Goal: Task Accomplishment & Management: Manage account settings

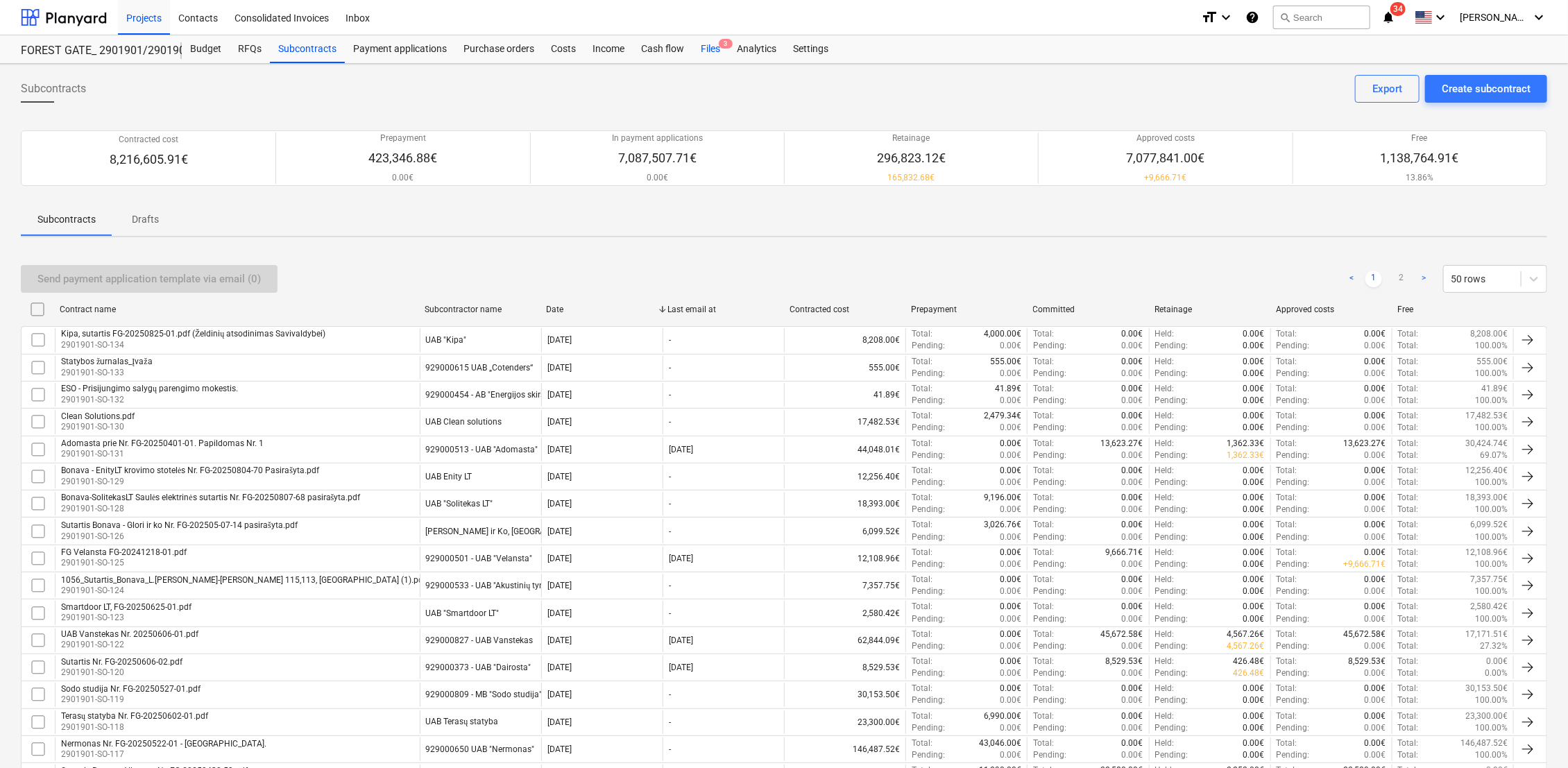
click at [706, 50] on div "Files 3" at bounding box center [710, 49] width 36 height 28
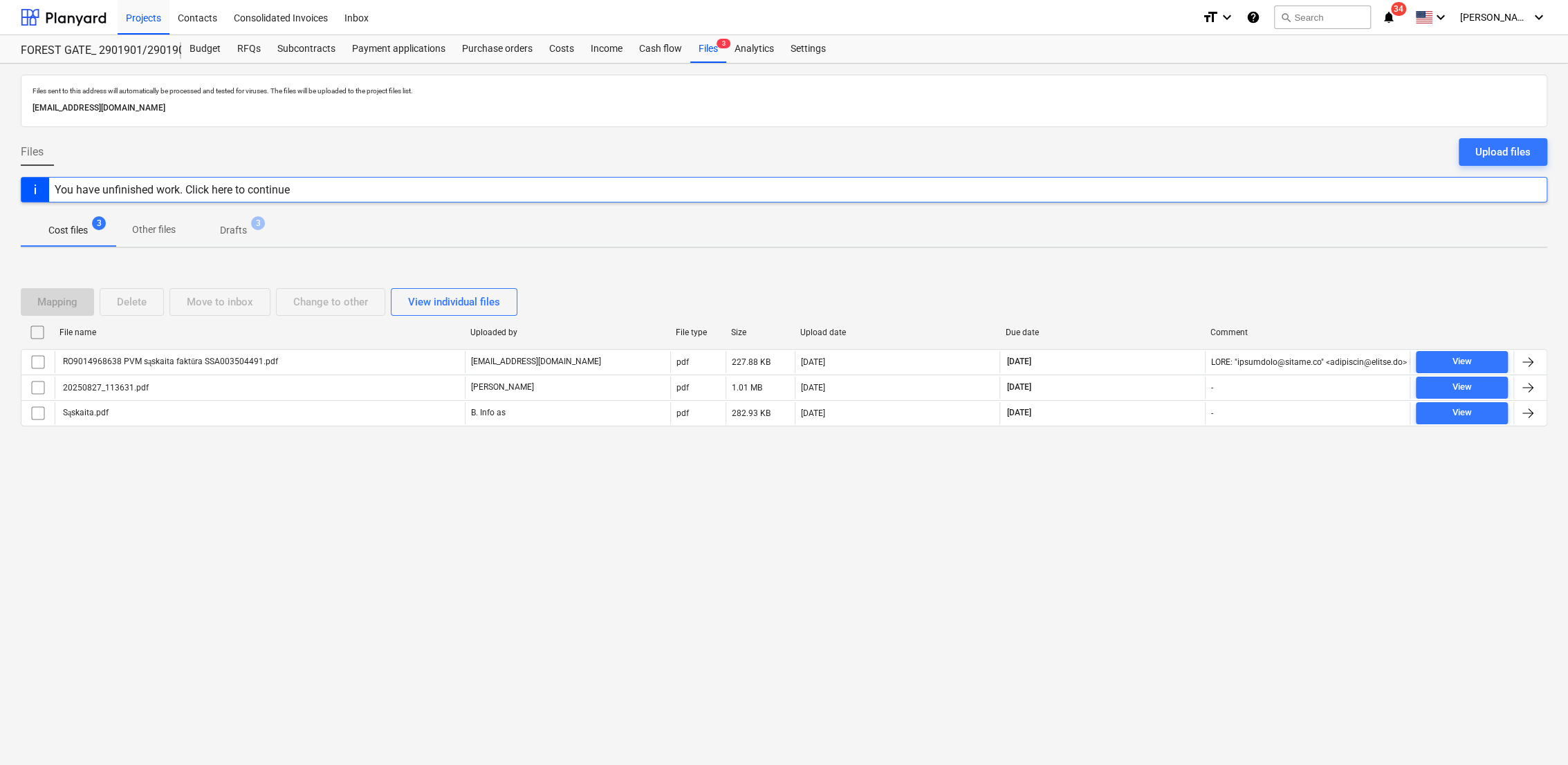
click at [236, 232] on p "Drafts" at bounding box center [233, 230] width 27 height 14
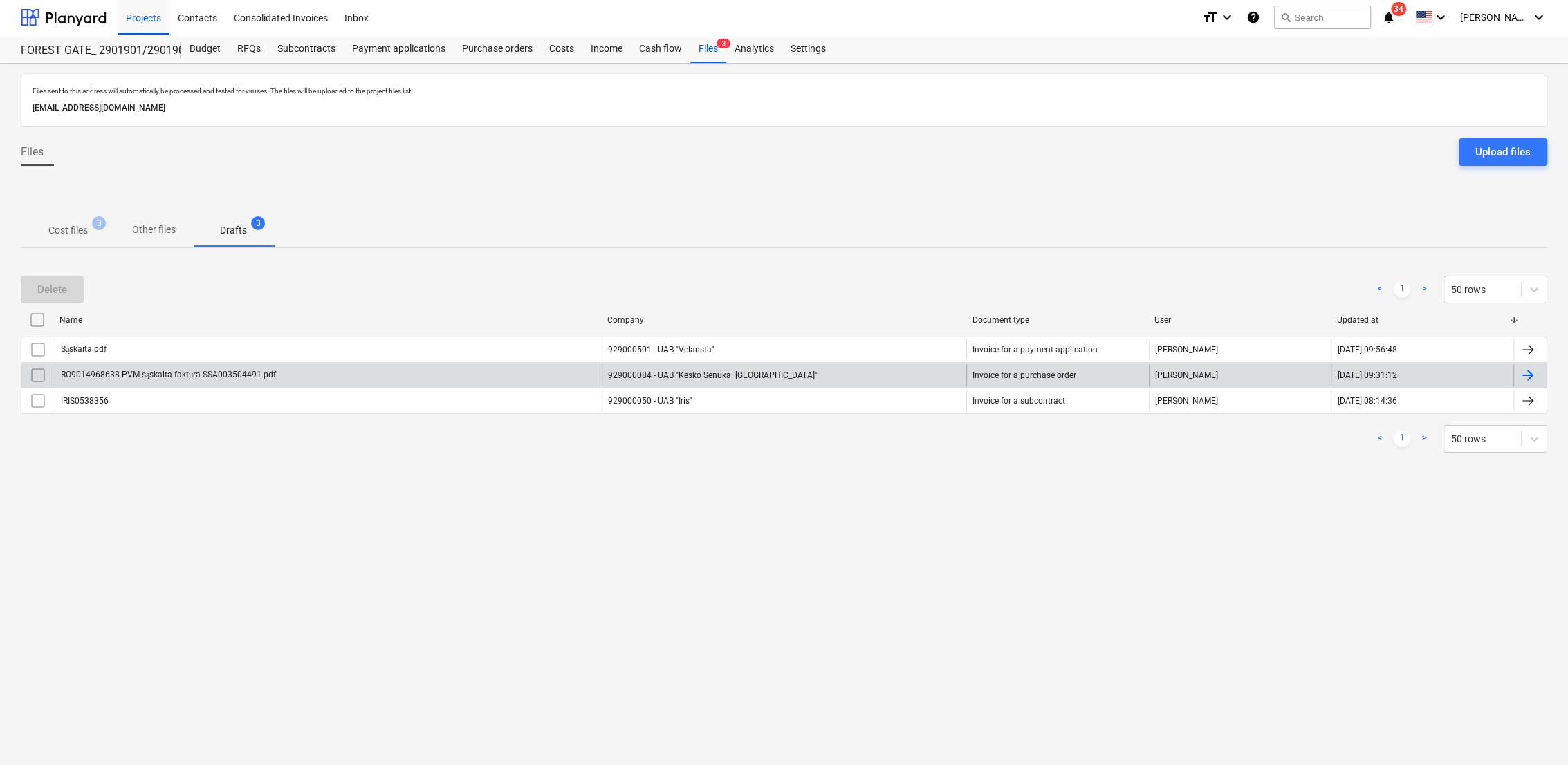
click at [1531, 376] on div at bounding box center [1527, 375] width 16 height 16
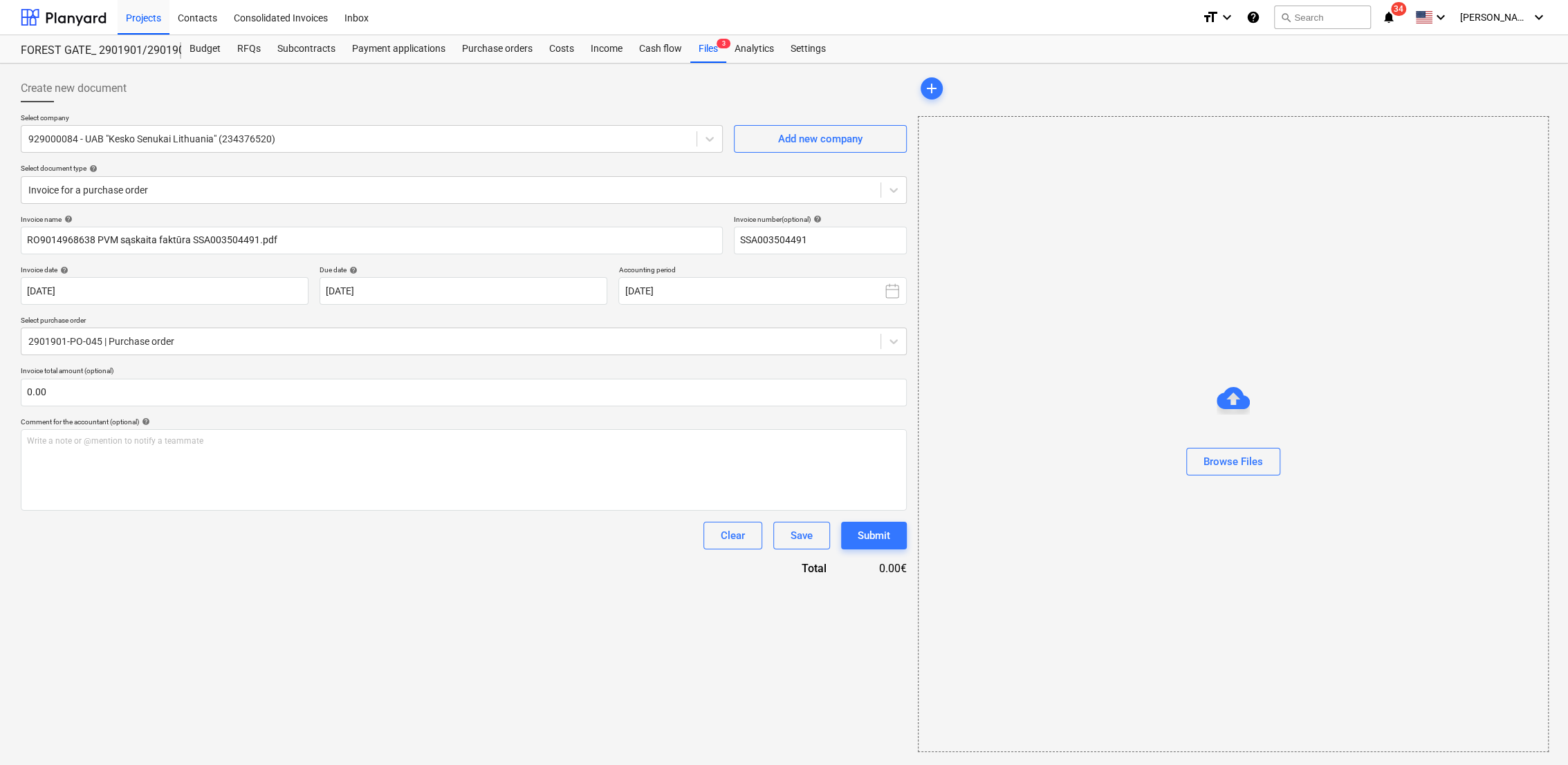
type input "SSA003504491"
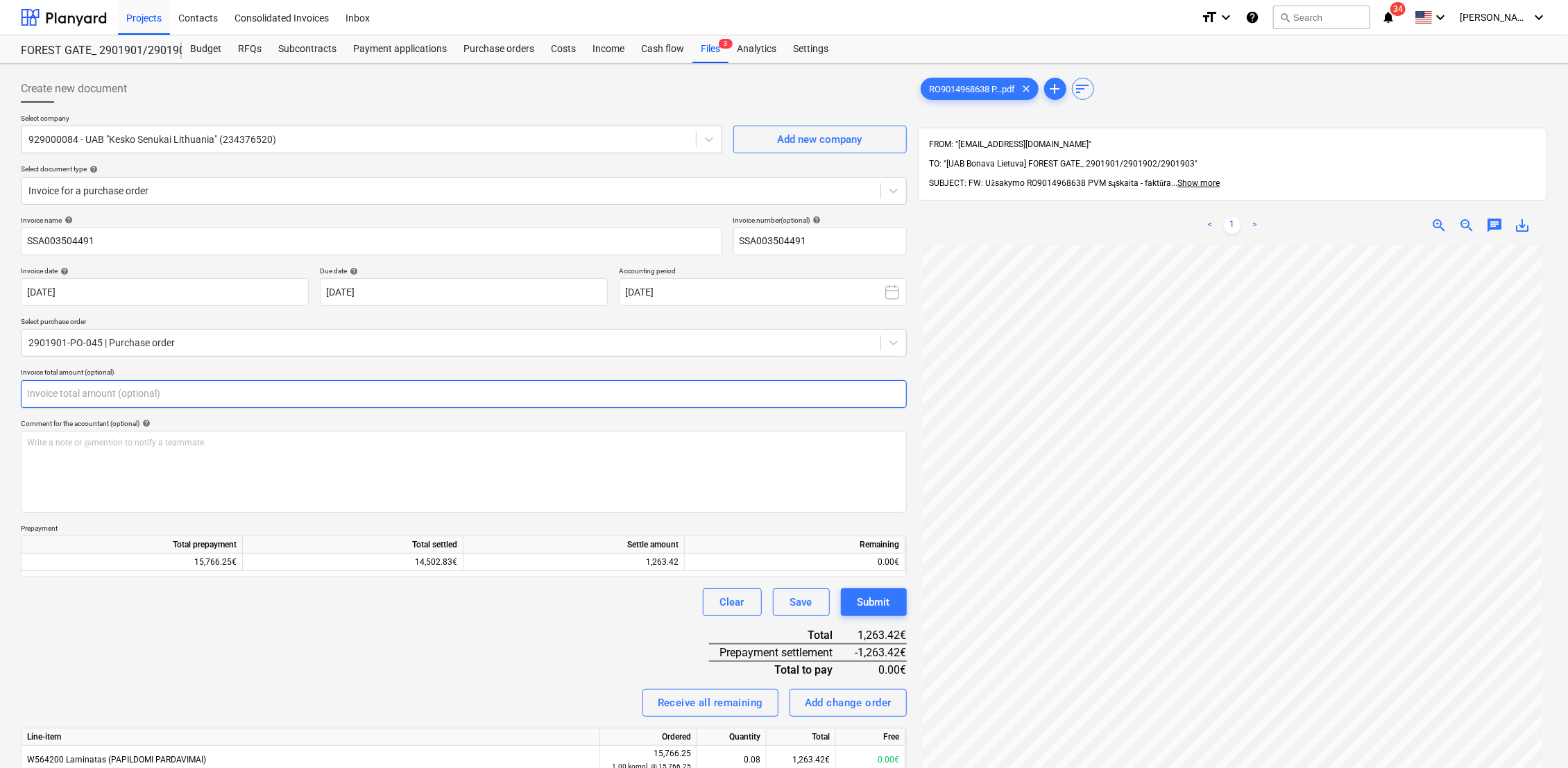
click at [200, 396] on input "text" at bounding box center [464, 394] width 886 height 28
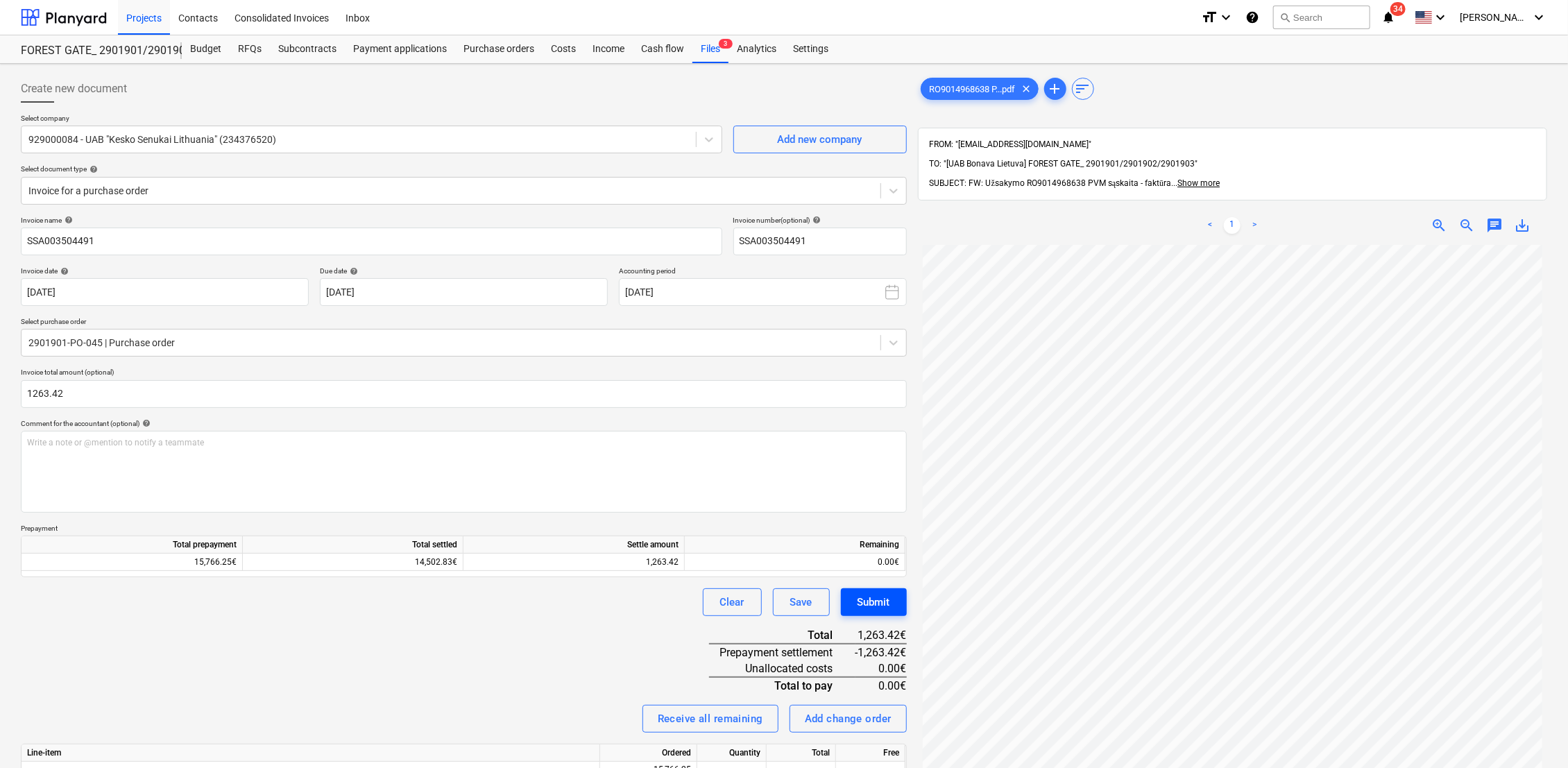
type input "1,263.42"
click at [870, 603] on div "Submit" at bounding box center [874, 602] width 33 height 18
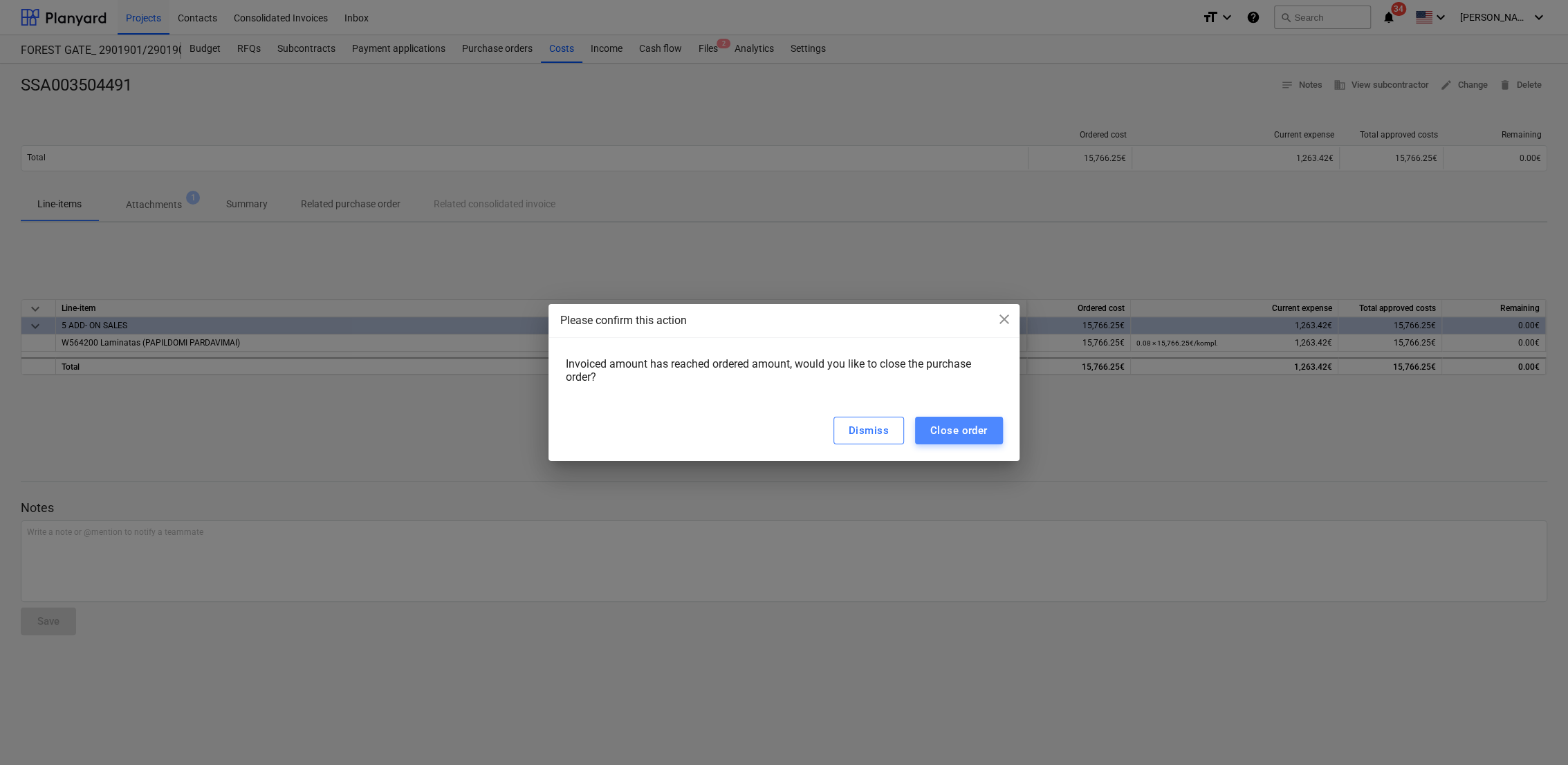
click at [951, 434] on div "Close order" at bounding box center [959, 431] width 58 height 18
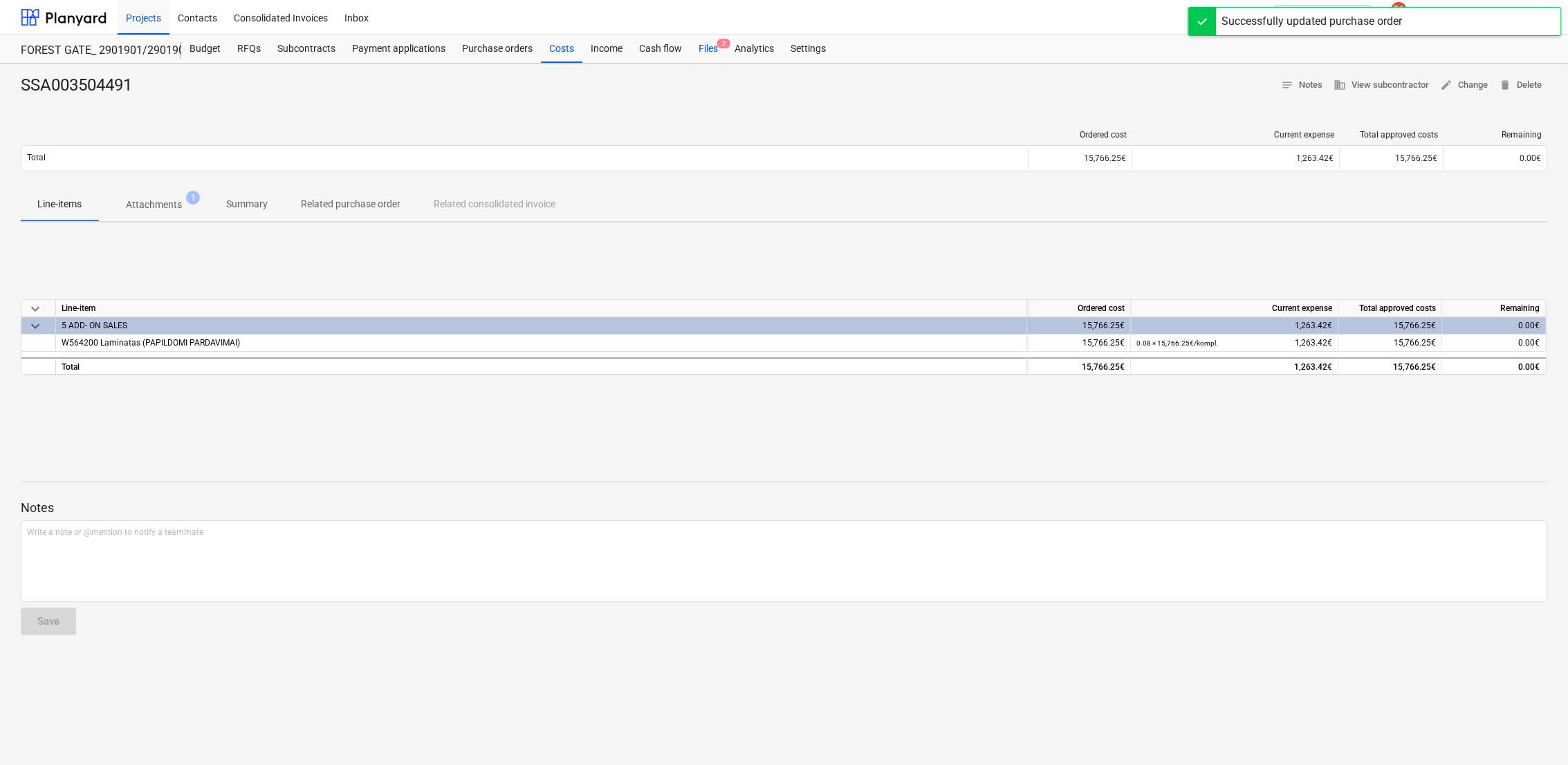
click at [715, 53] on div "Files 2" at bounding box center [707, 49] width 36 height 28
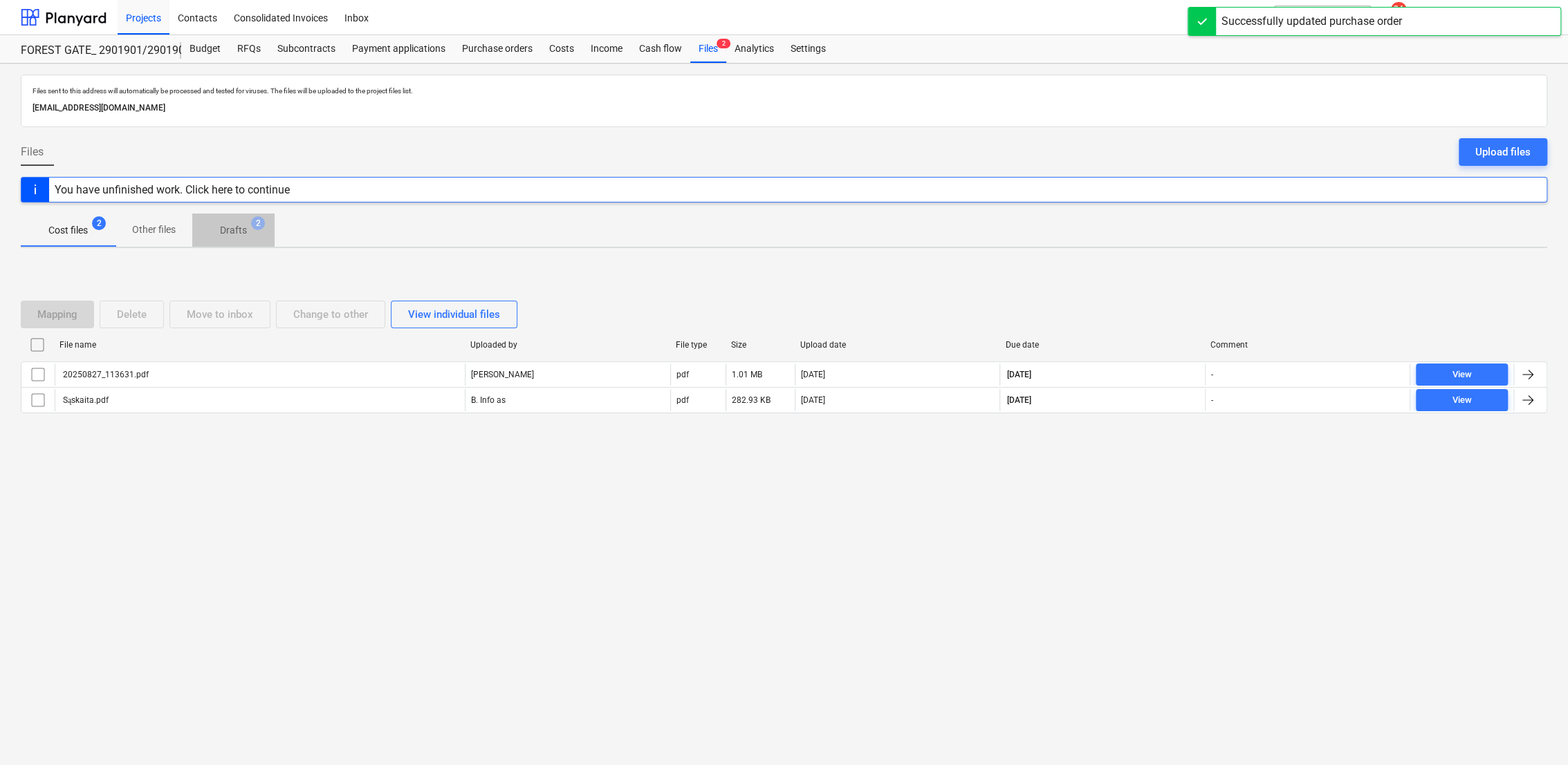
click at [234, 232] on p "Drafts" at bounding box center [233, 230] width 27 height 14
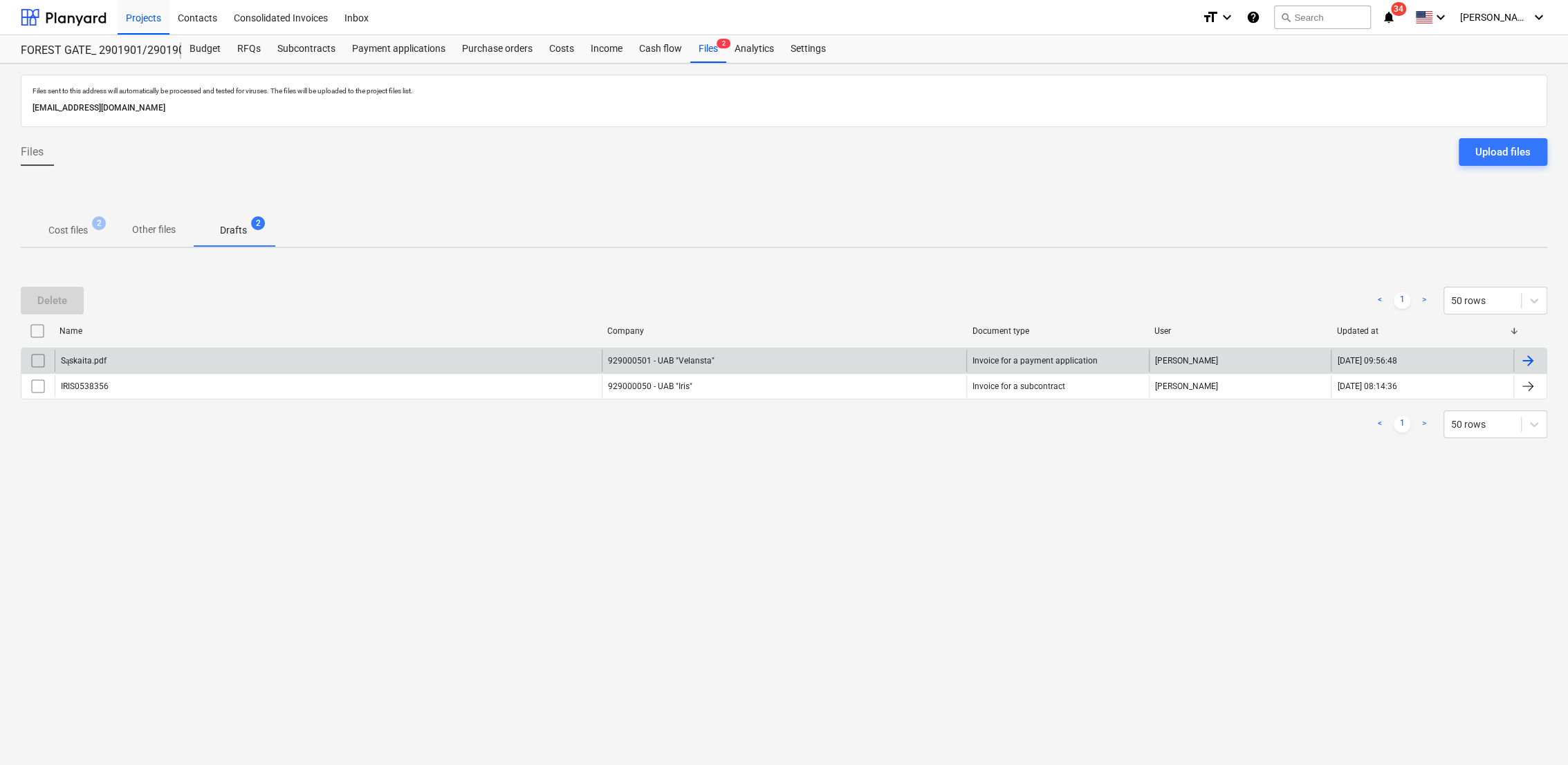
click at [1532, 360] on div at bounding box center [1527, 360] width 16 height 16
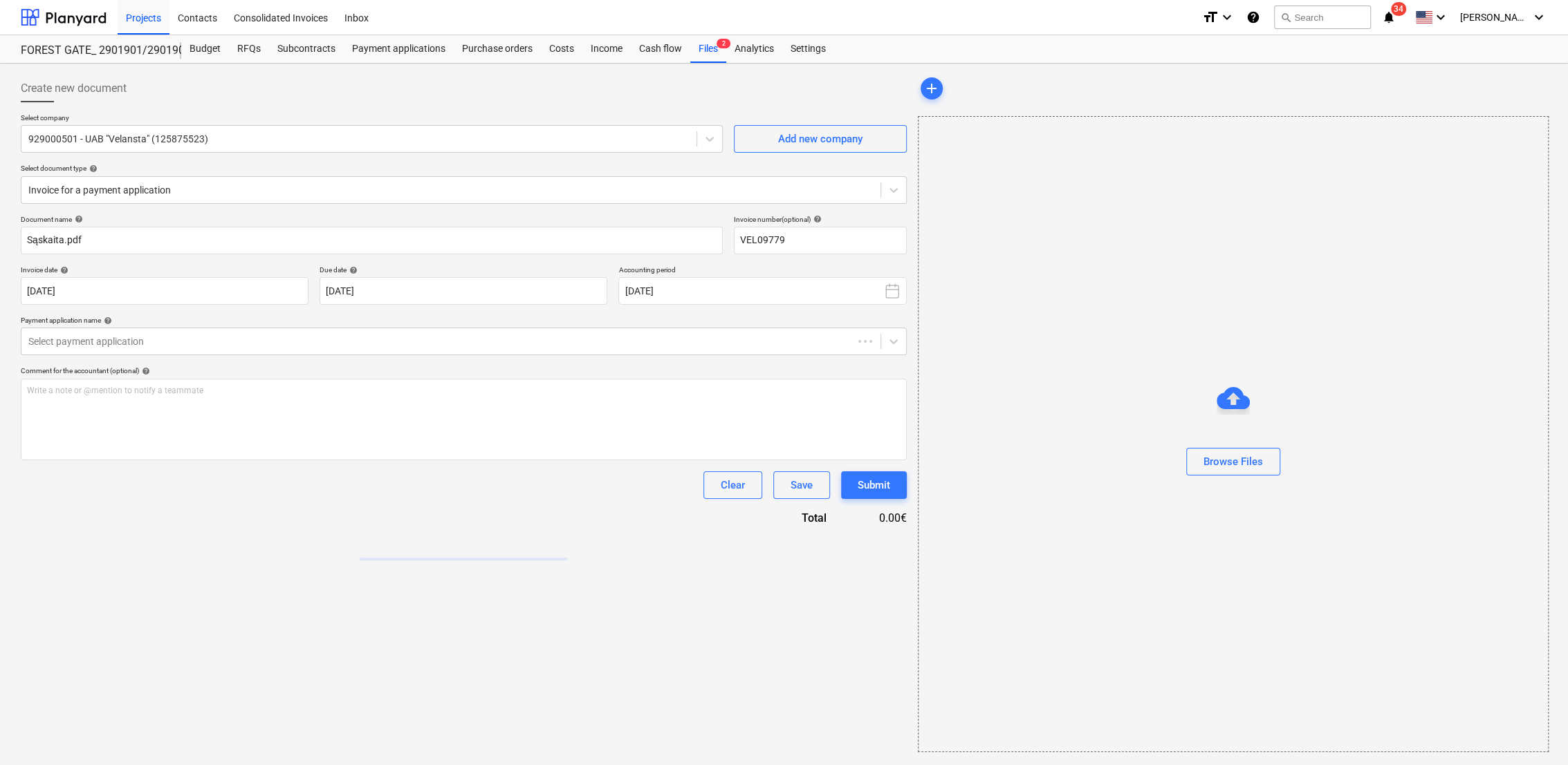
type input "VEL09779"
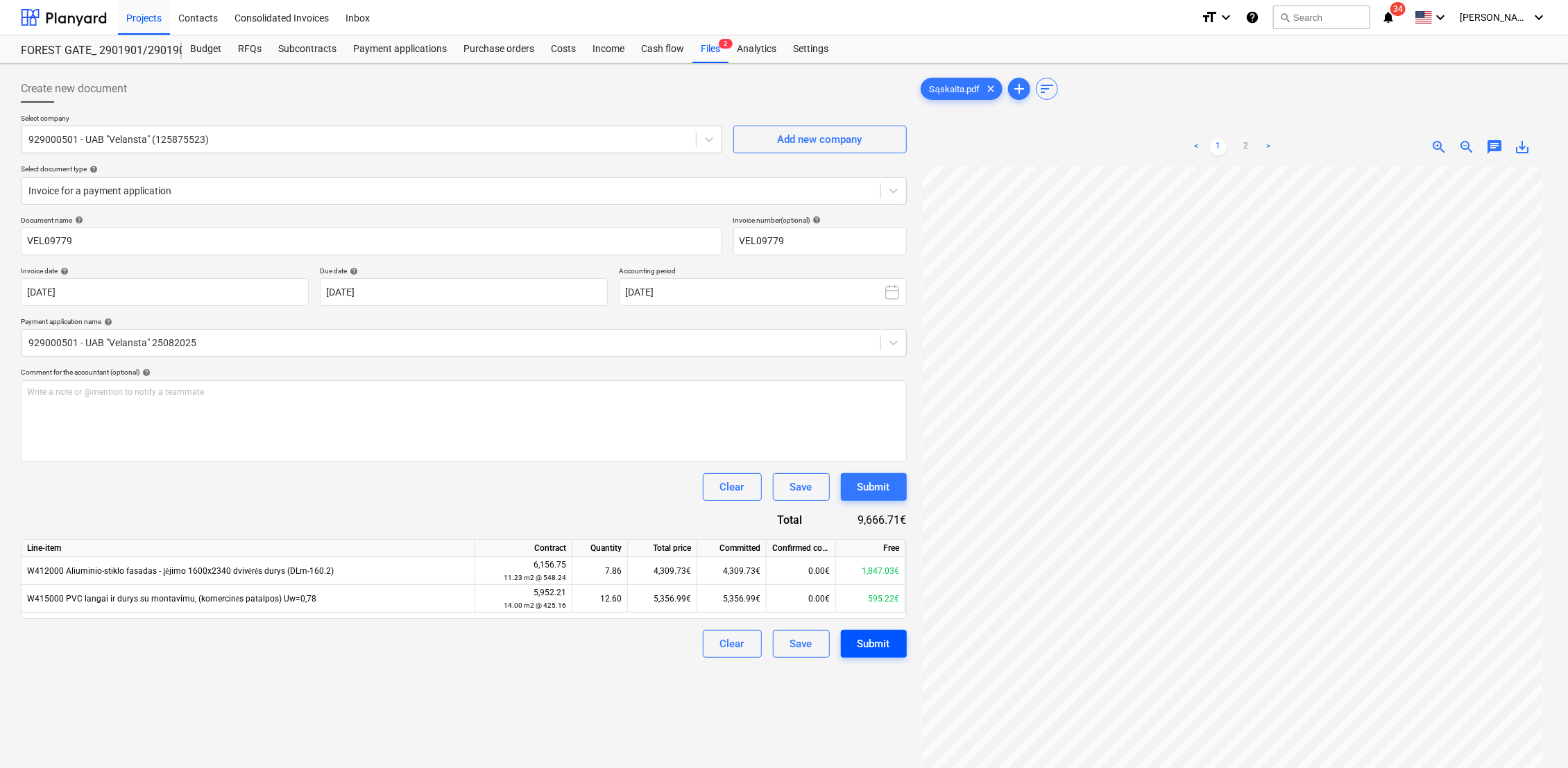
click at [884, 642] on div "Submit" at bounding box center [874, 643] width 33 height 18
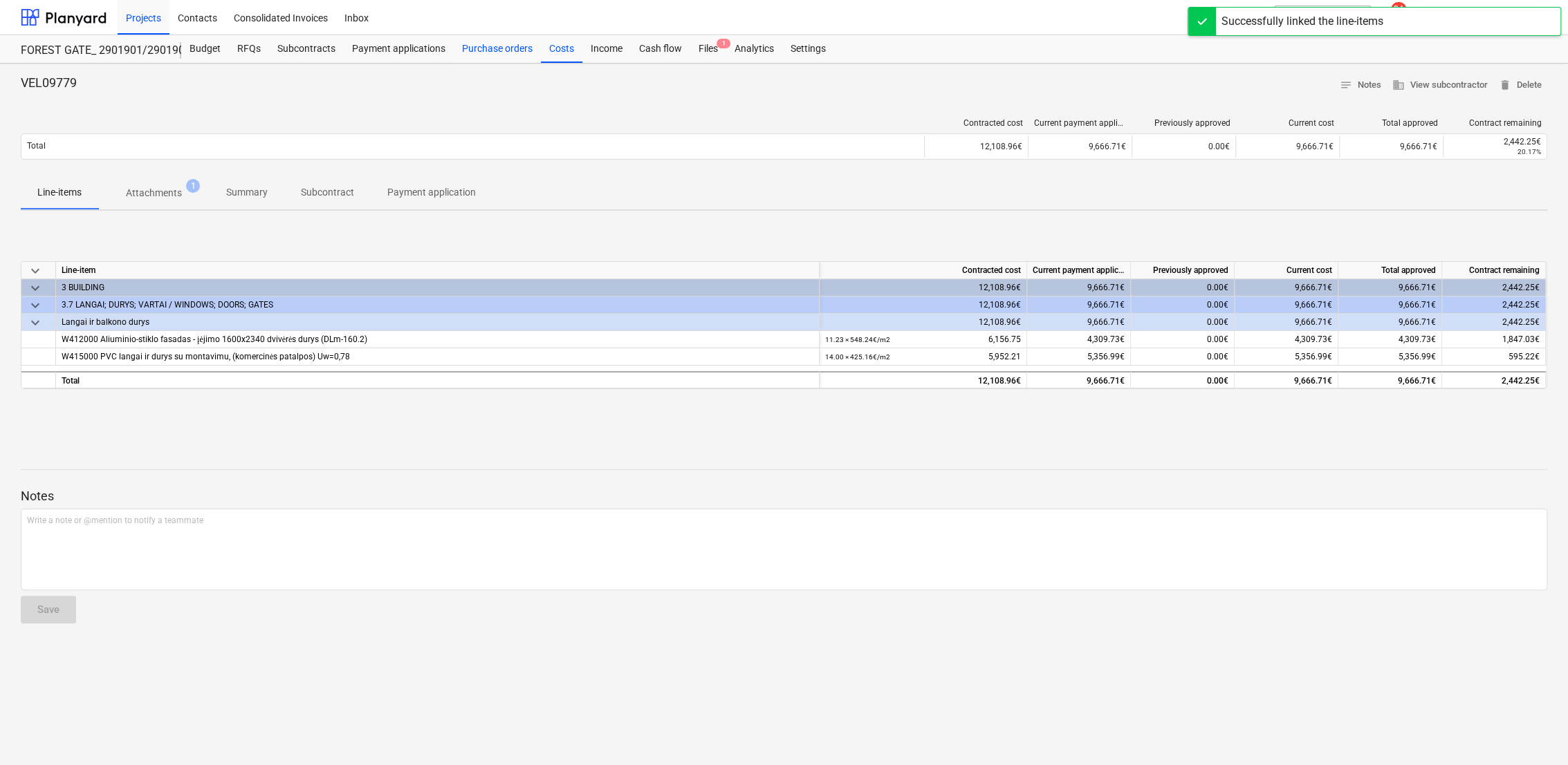
click at [489, 46] on div "Purchase orders" at bounding box center [497, 49] width 87 height 28
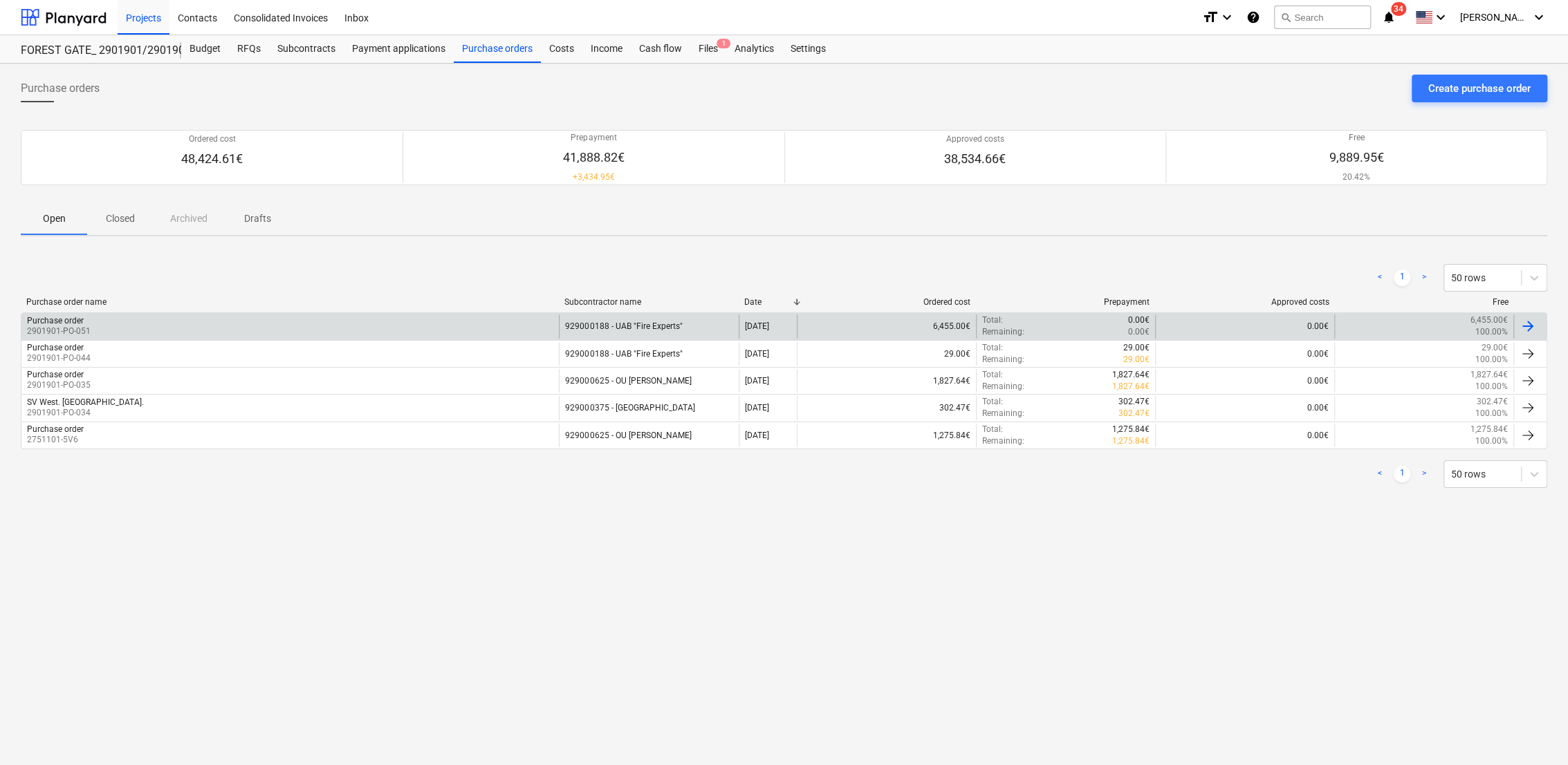
click at [1139, 327] on p "0.00€" at bounding box center [1138, 332] width 21 height 12
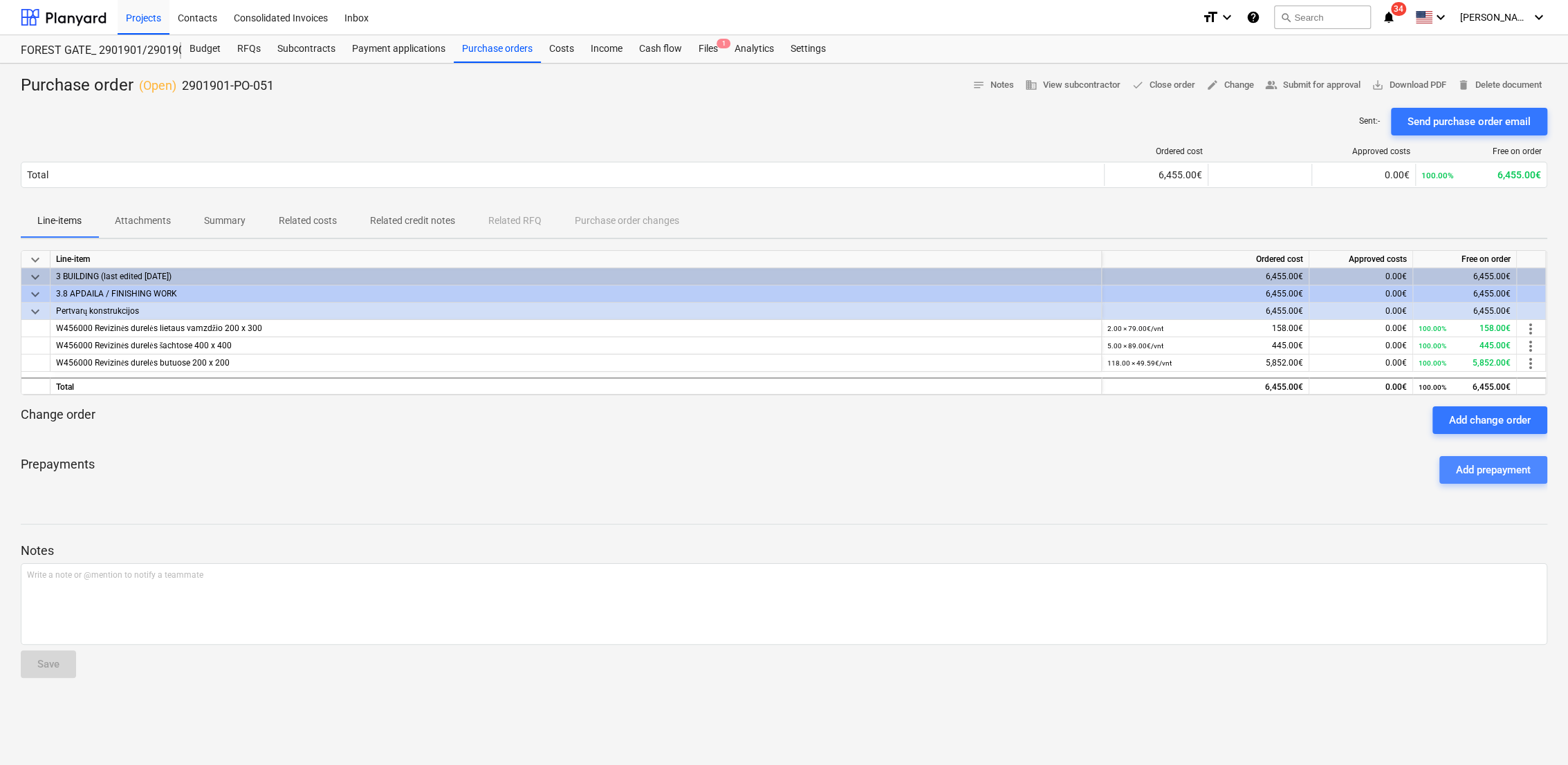
click at [1489, 473] on div "Add prepayment" at bounding box center [1492, 470] width 74 height 18
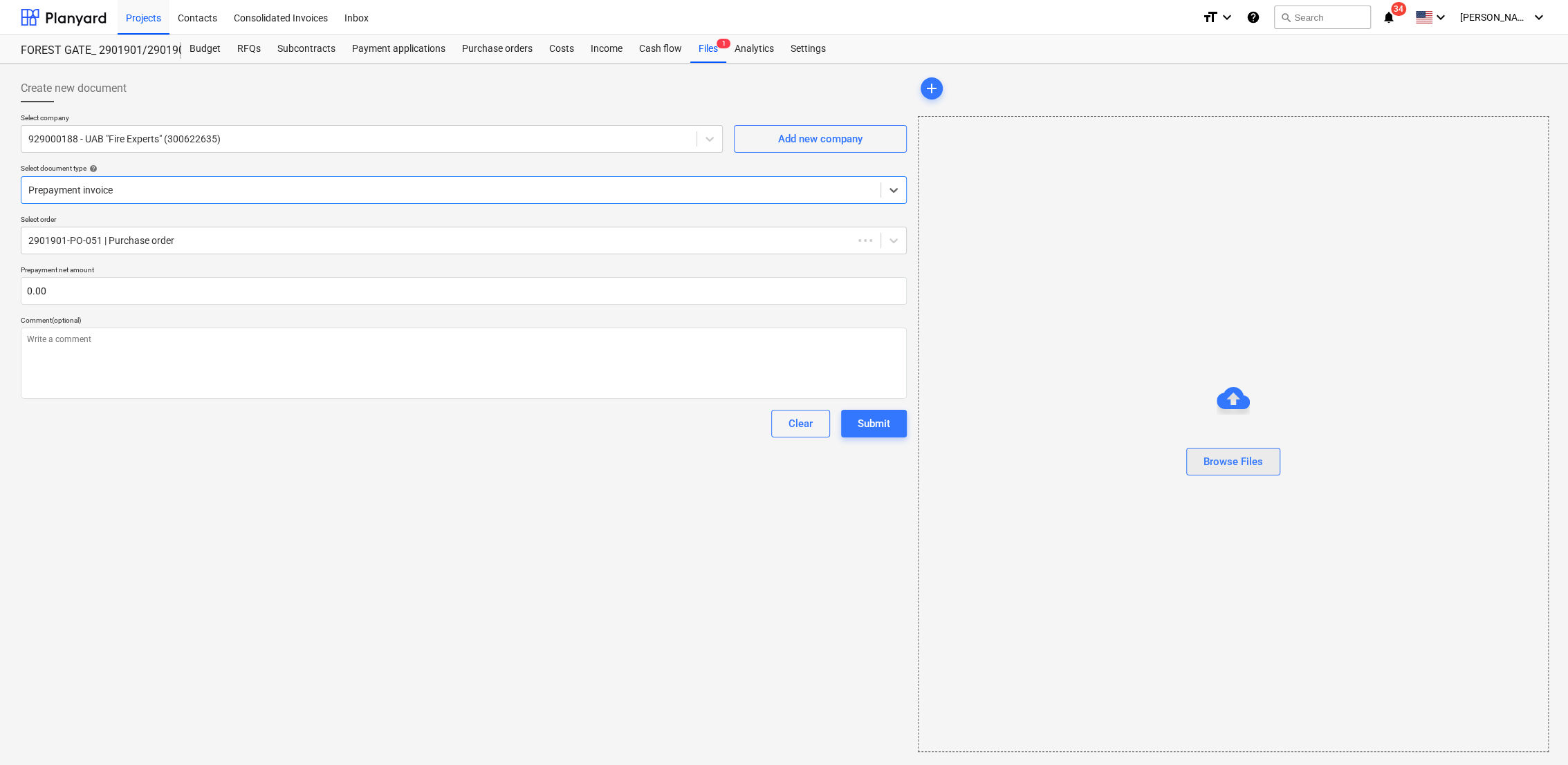
click at [1210, 462] on div "Browse Files" at bounding box center [1233, 462] width 60 height 18
type textarea "x"
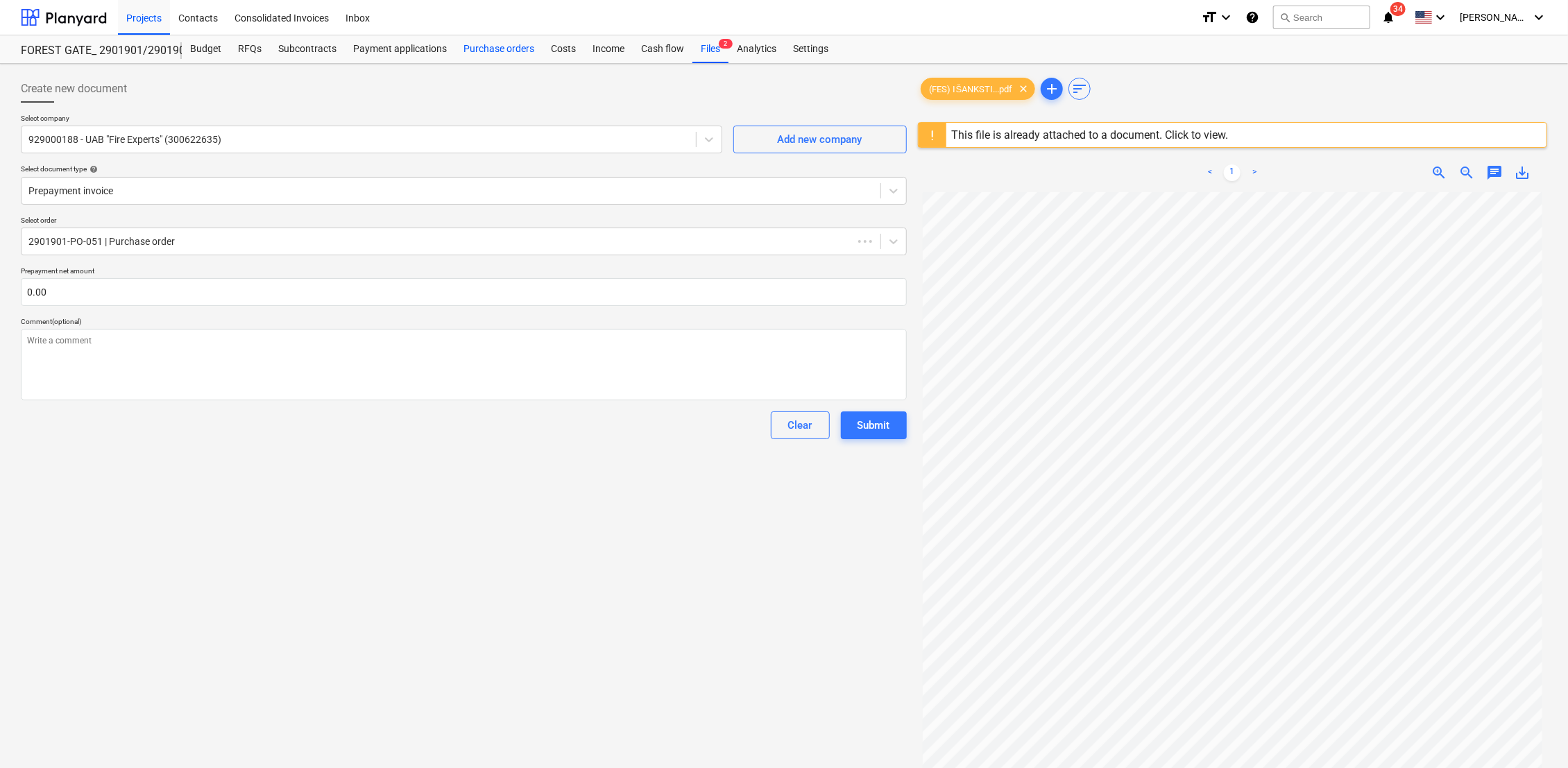
click at [486, 51] on div "Purchase orders" at bounding box center [499, 49] width 87 height 28
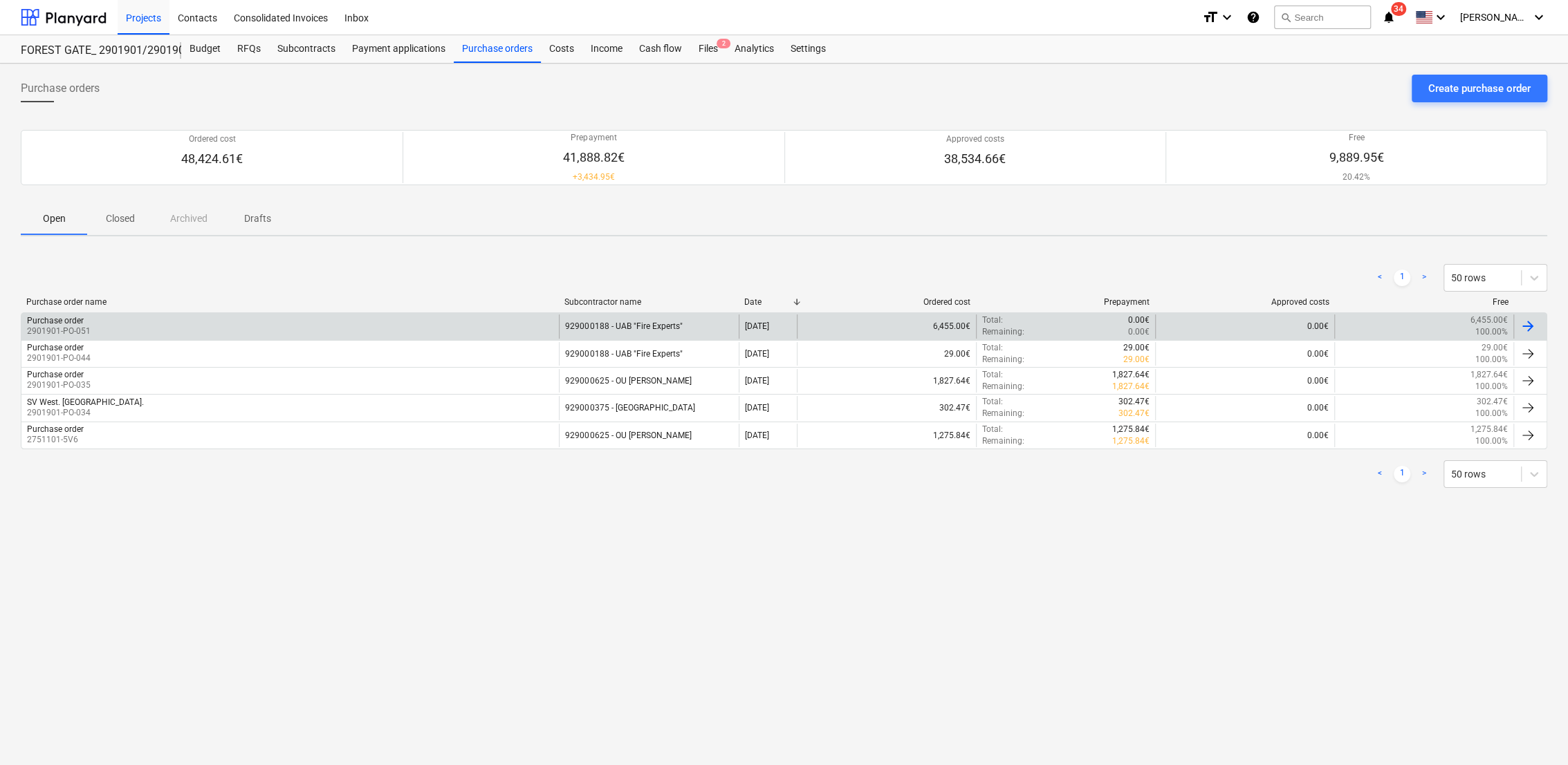
click at [1531, 325] on div at bounding box center [1527, 326] width 16 height 16
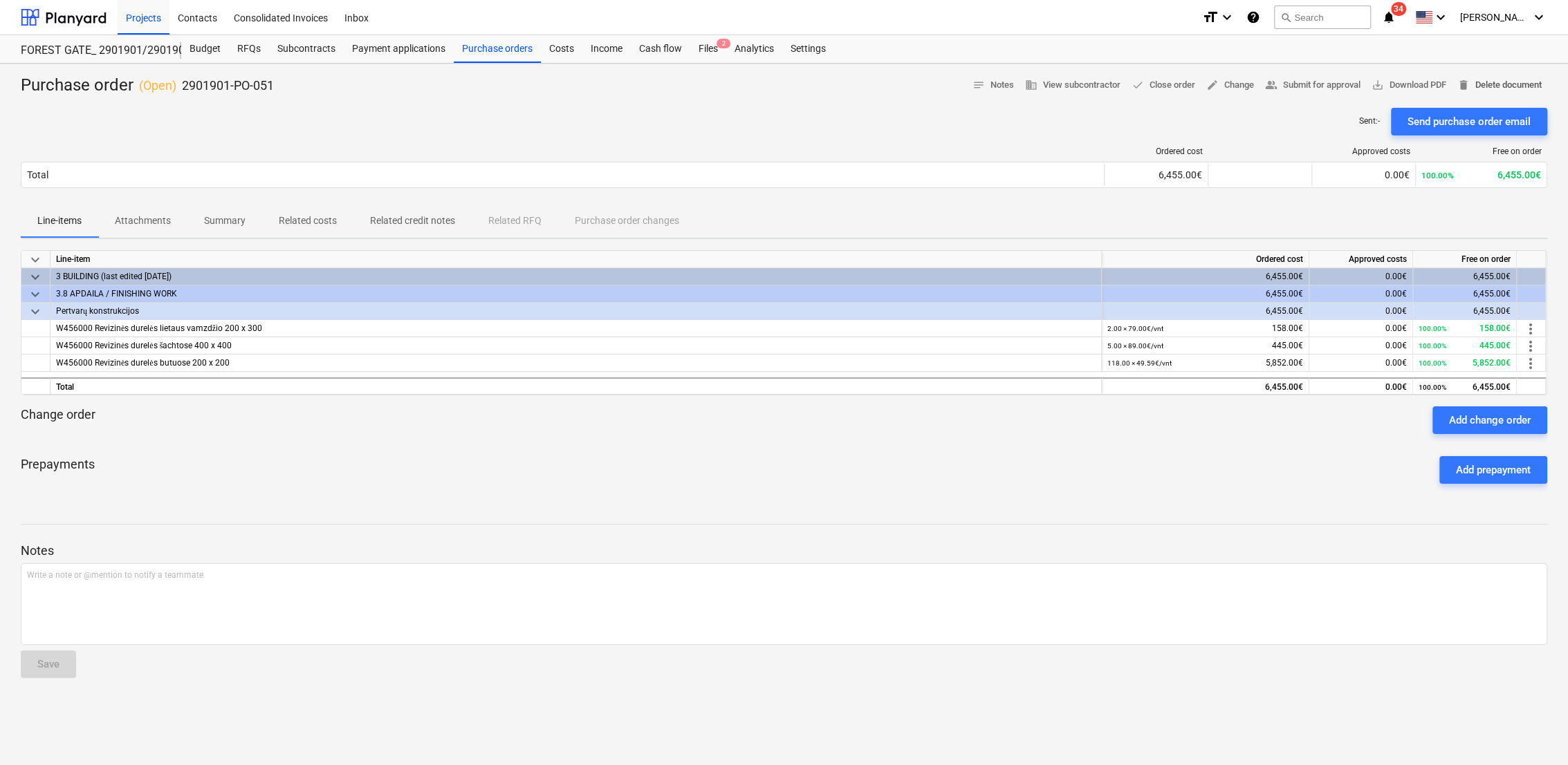
click at [1516, 88] on span "delete Delete document" at bounding box center [1500, 85] width 85 height 16
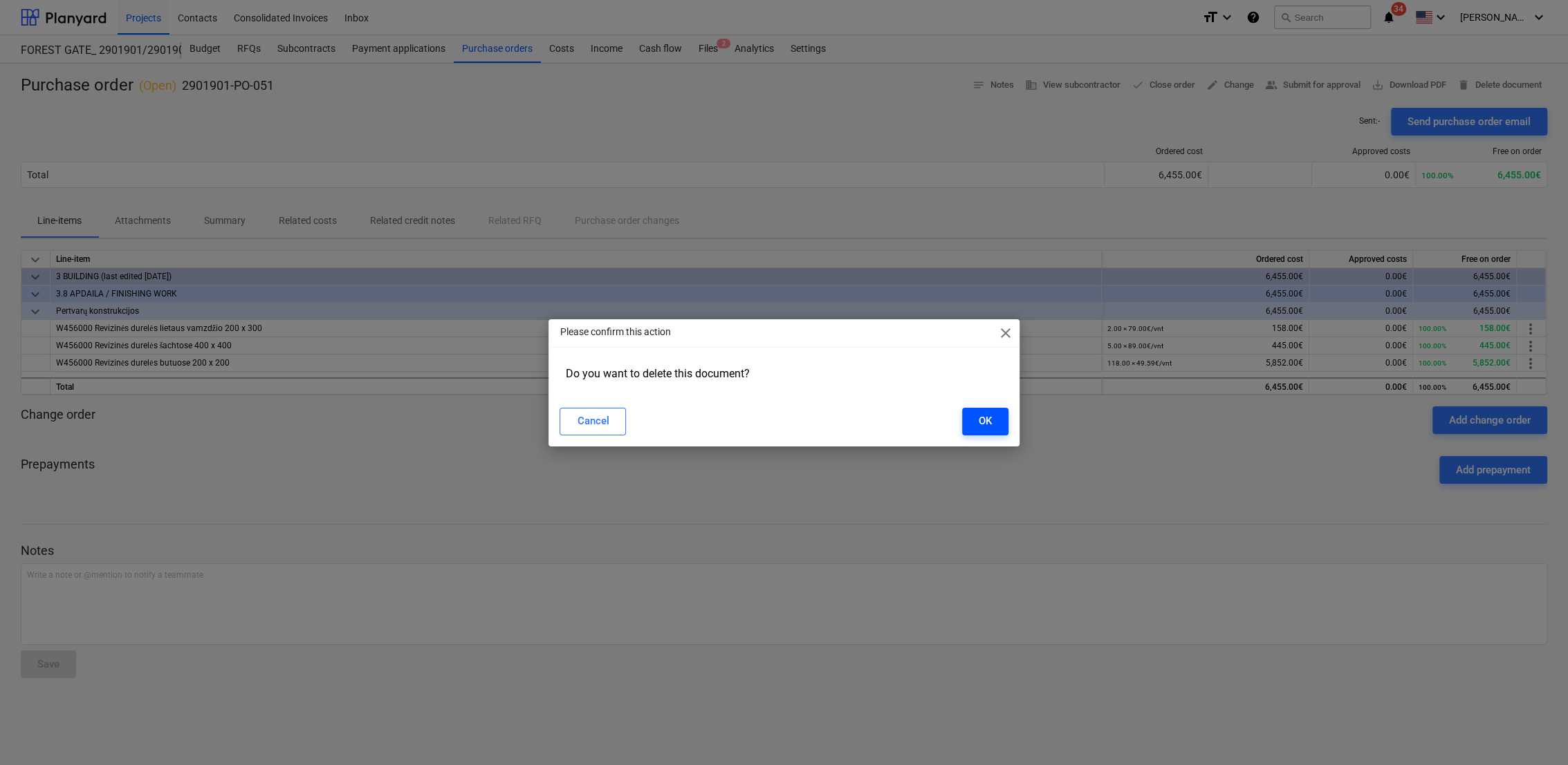
click at [981, 427] on div "OK" at bounding box center [985, 421] width 13 height 18
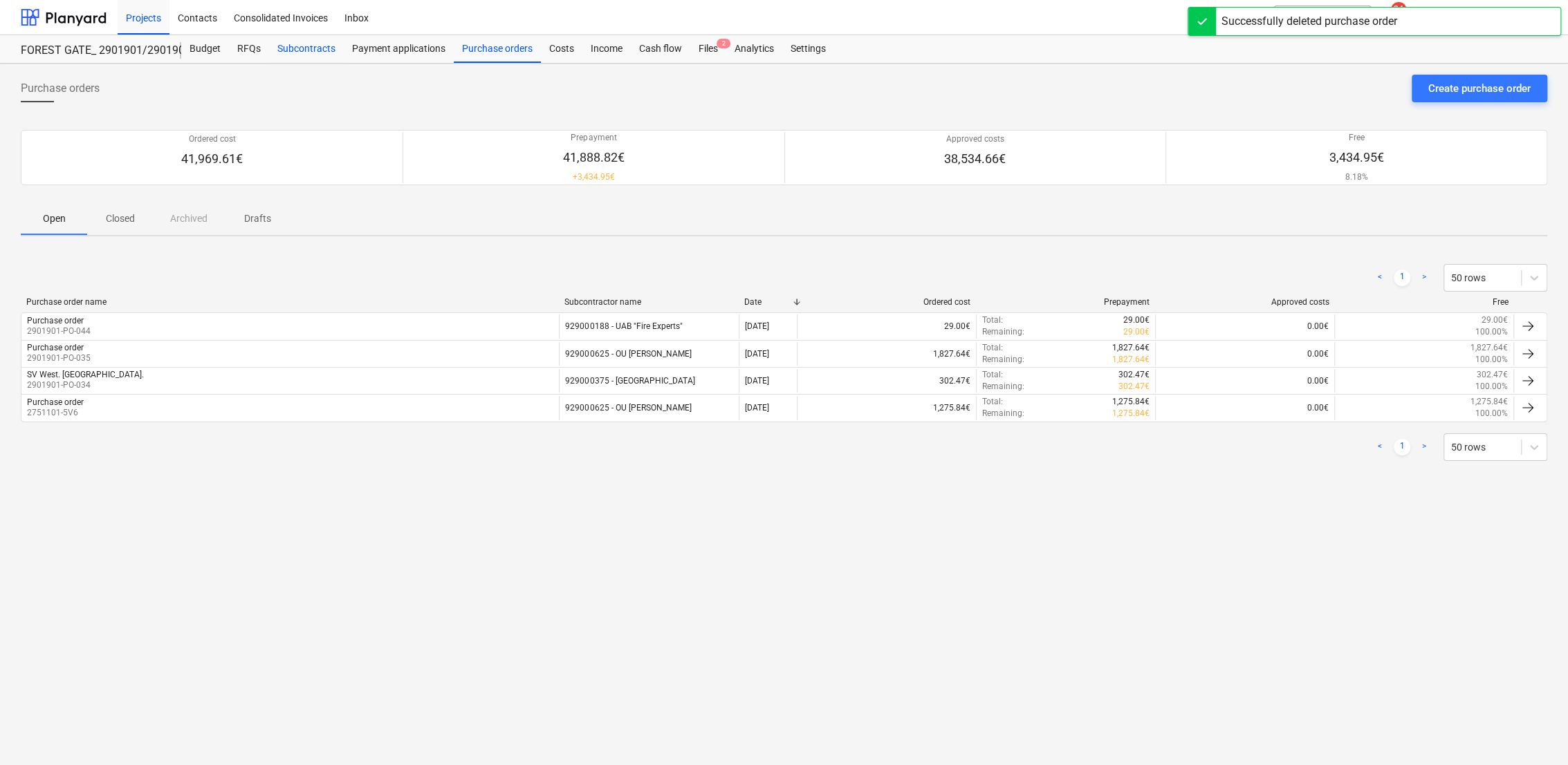
click at [309, 47] on div "Subcontracts" at bounding box center [306, 49] width 74 height 28
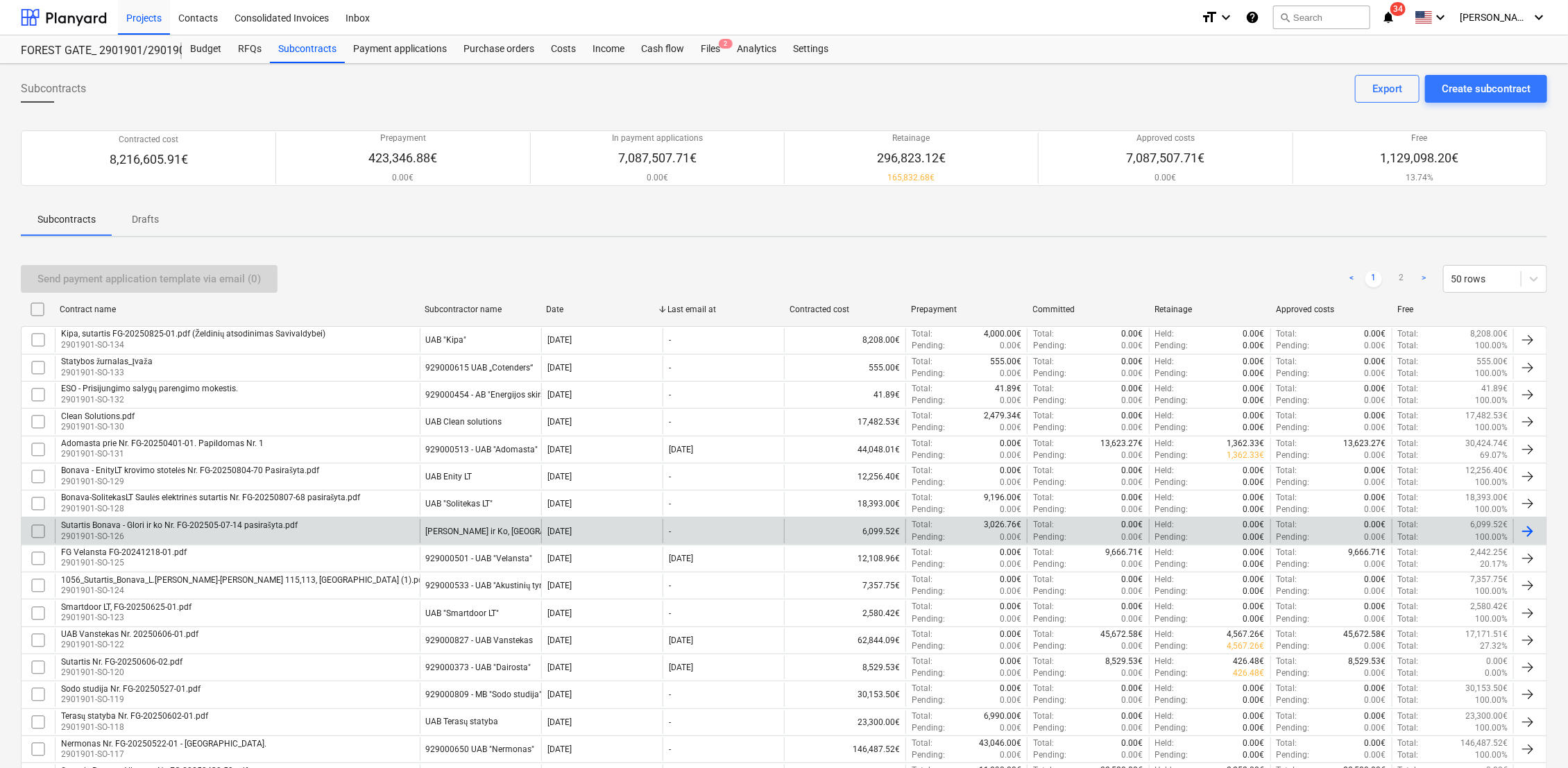
click at [106, 523] on div "Sutartis Bonava - Glori ir ko Nr. FG-202505-07-14 pasirašyta.pdf" at bounding box center [179, 525] width 237 height 11
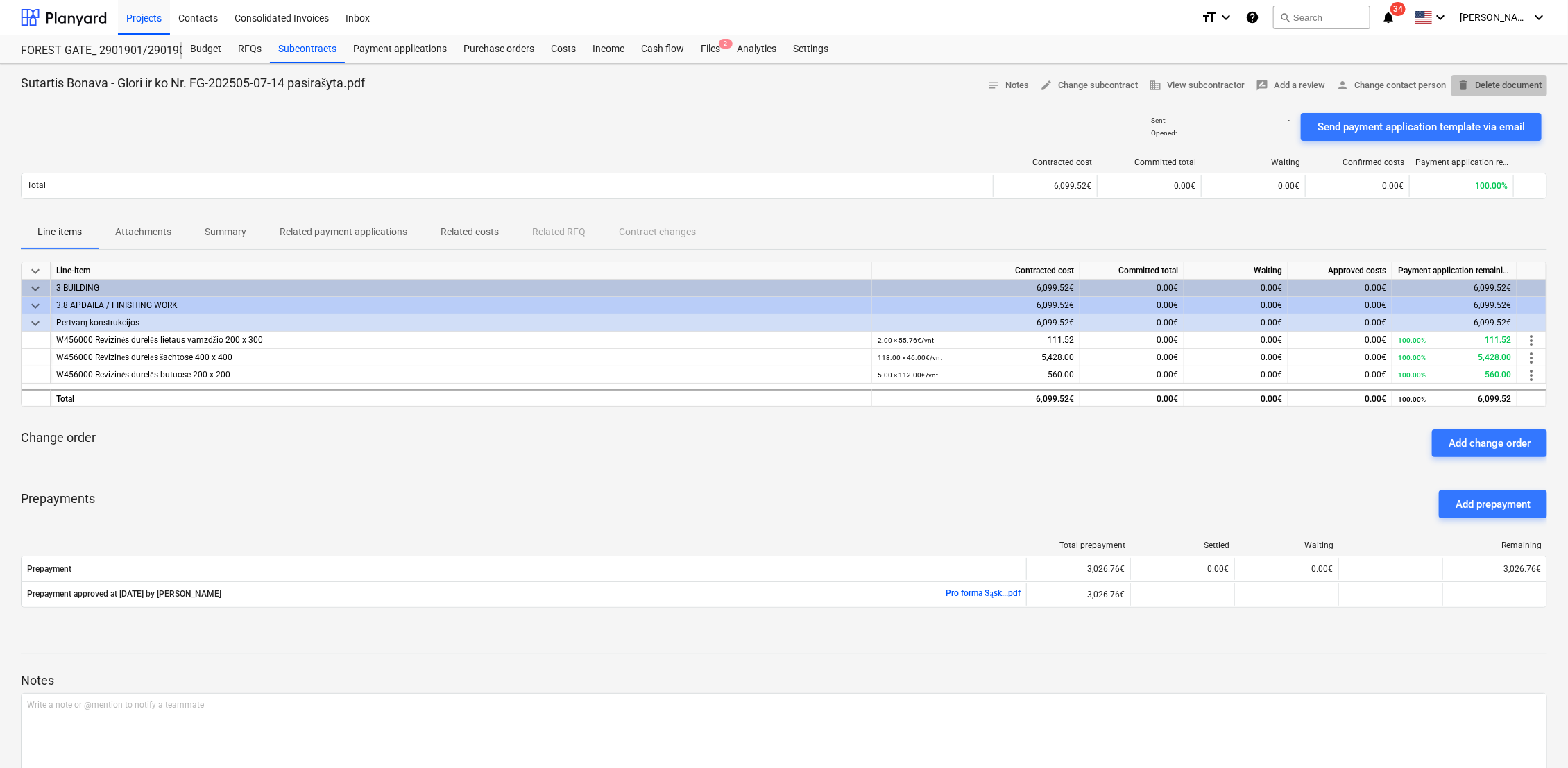
click at [1519, 85] on span "delete Delete document" at bounding box center [1499, 85] width 85 height 16
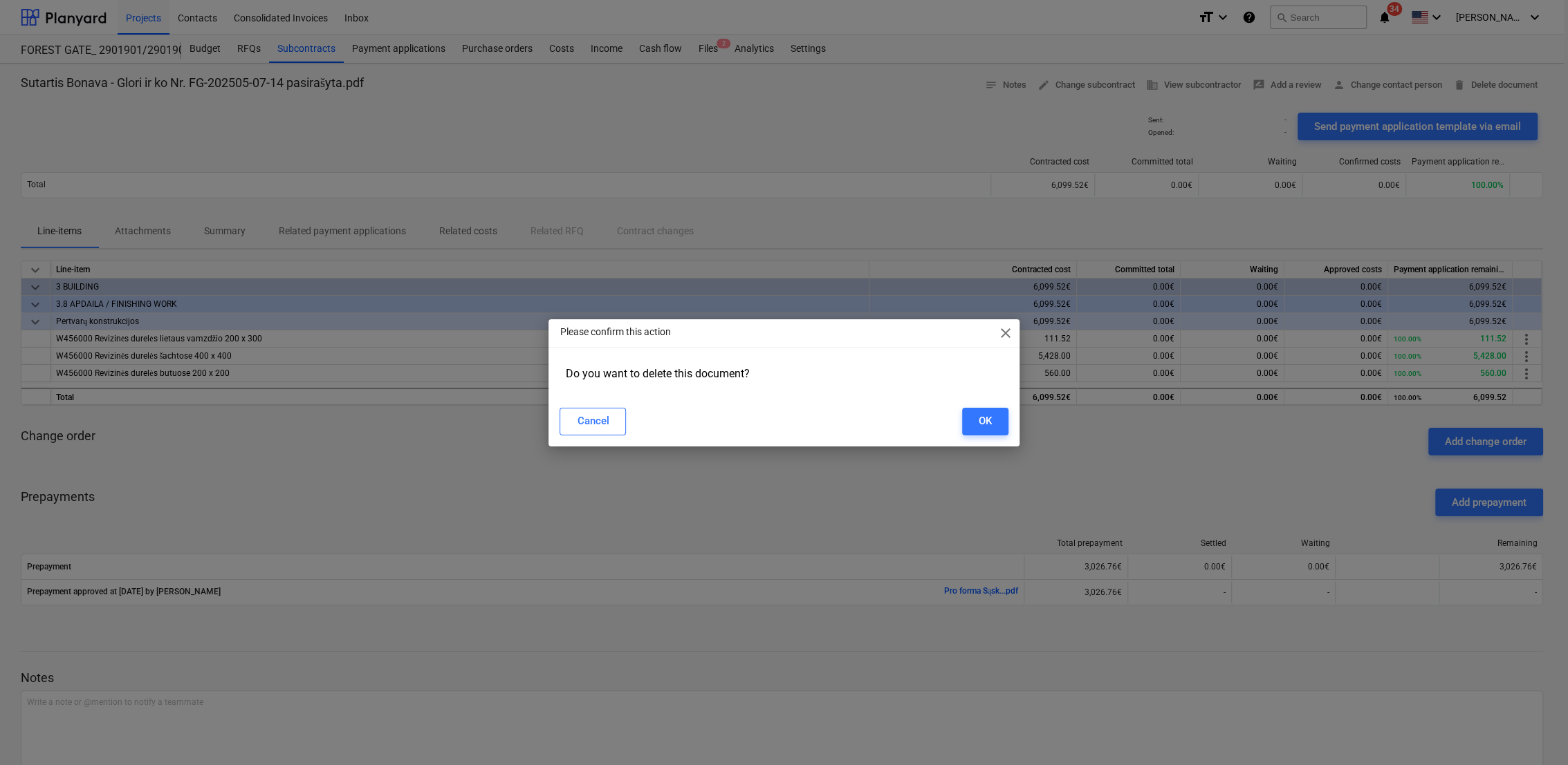
click at [973, 435] on div "Cancel OK" at bounding box center [784, 422] width 465 height 39
click at [982, 422] on div "OK" at bounding box center [985, 421] width 13 height 18
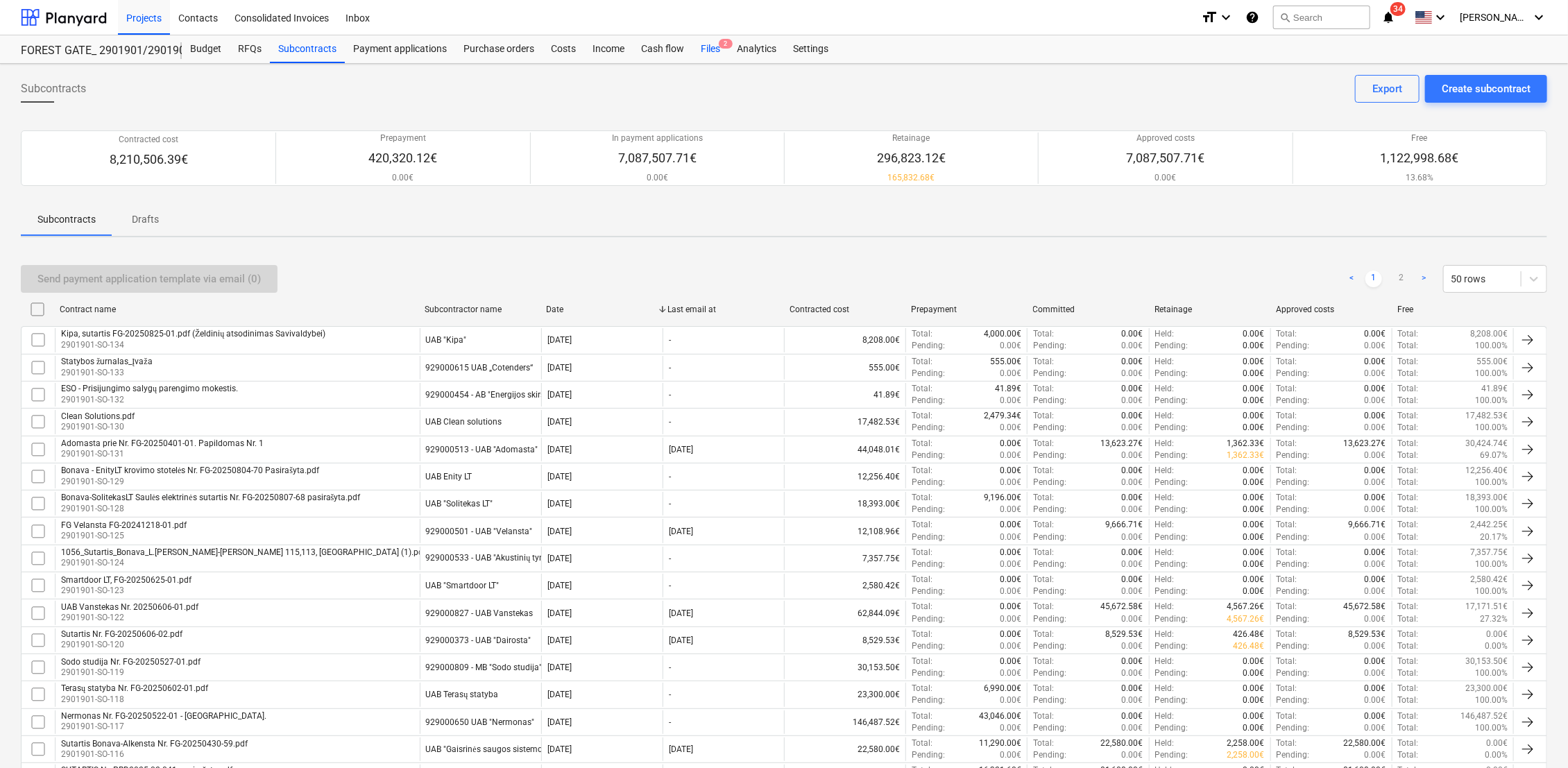
click at [705, 53] on div "Files 2" at bounding box center [710, 49] width 36 height 28
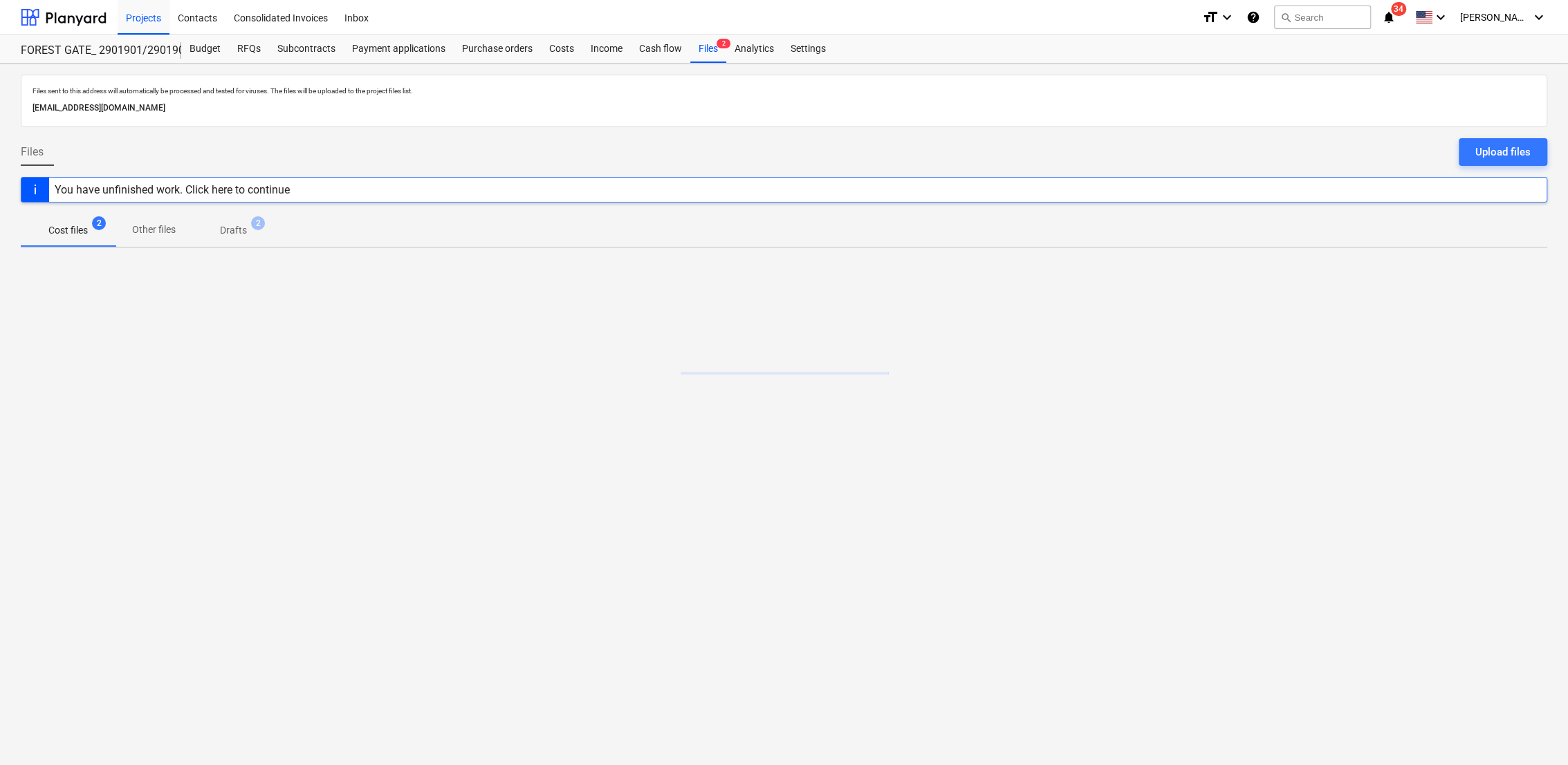
click at [226, 231] on p "Drafts" at bounding box center [233, 230] width 27 height 14
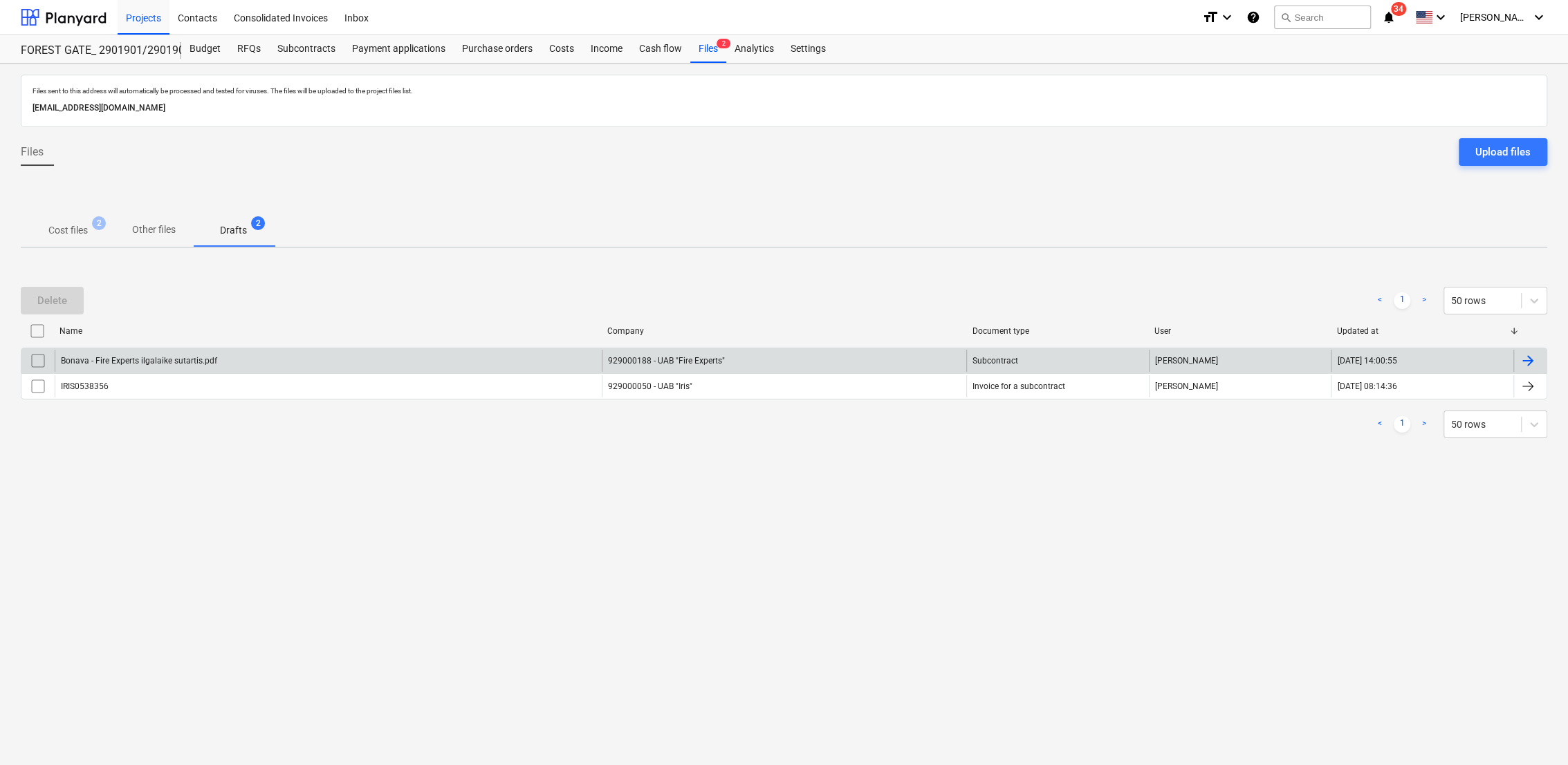
click at [1529, 359] on div at bounding box center [1527, 360] width 16 height 16
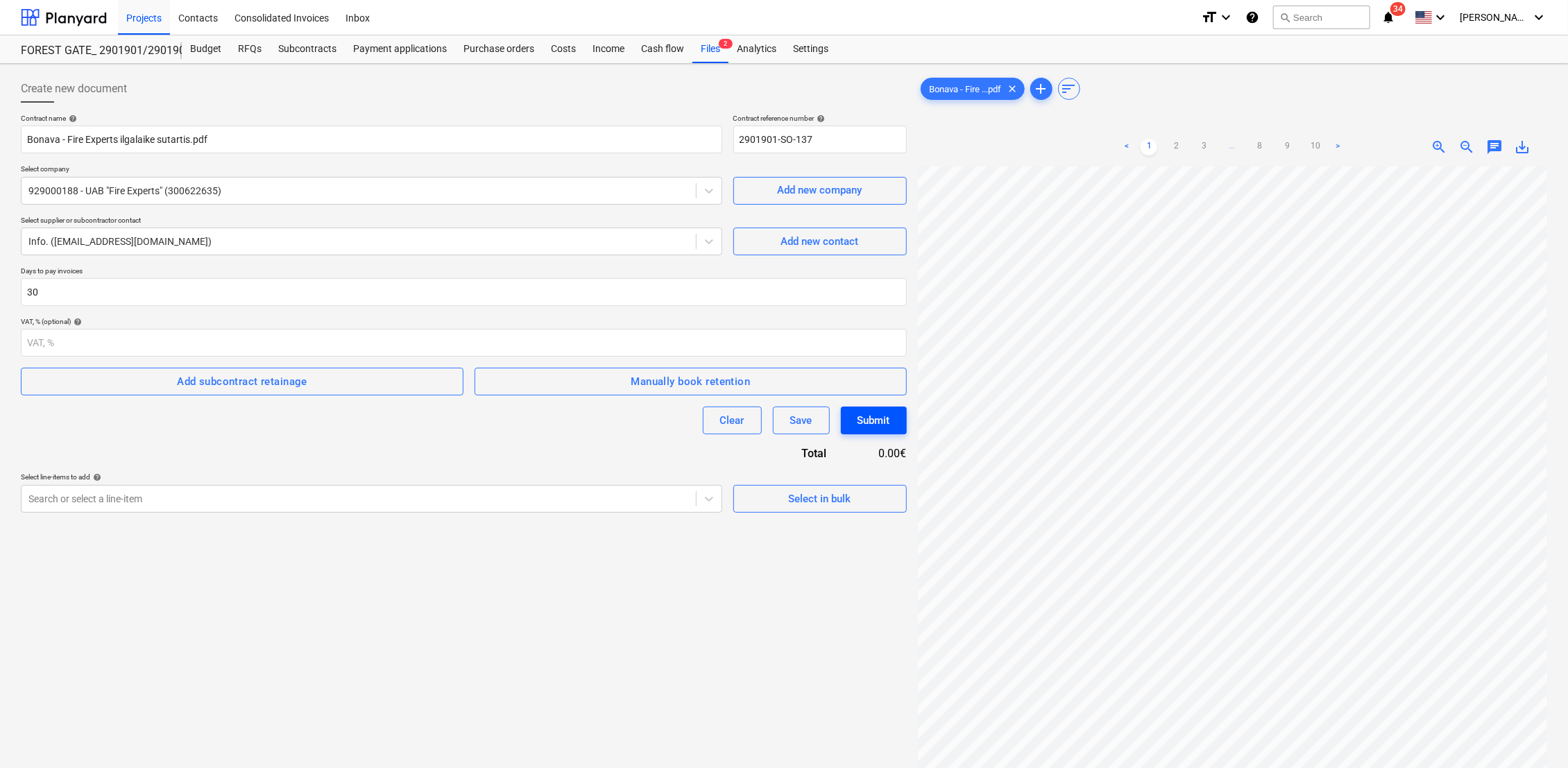
click at [892, 424] on button "Submit" at bounding box center [874, 420] width 66 height 28
click at [156, 497] on div at bounding box center [358, 499] width 660 height 14
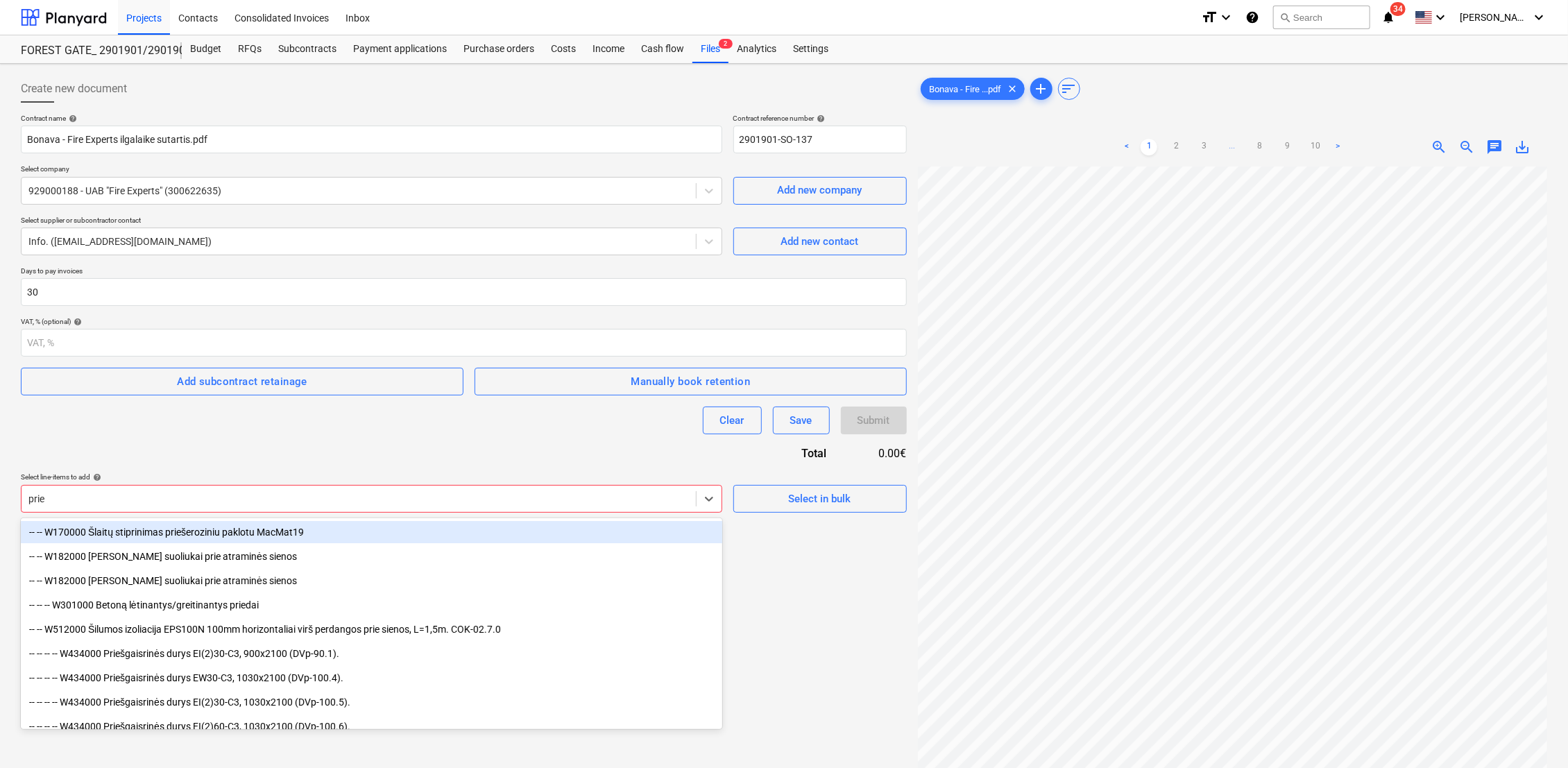
type input "prieš"
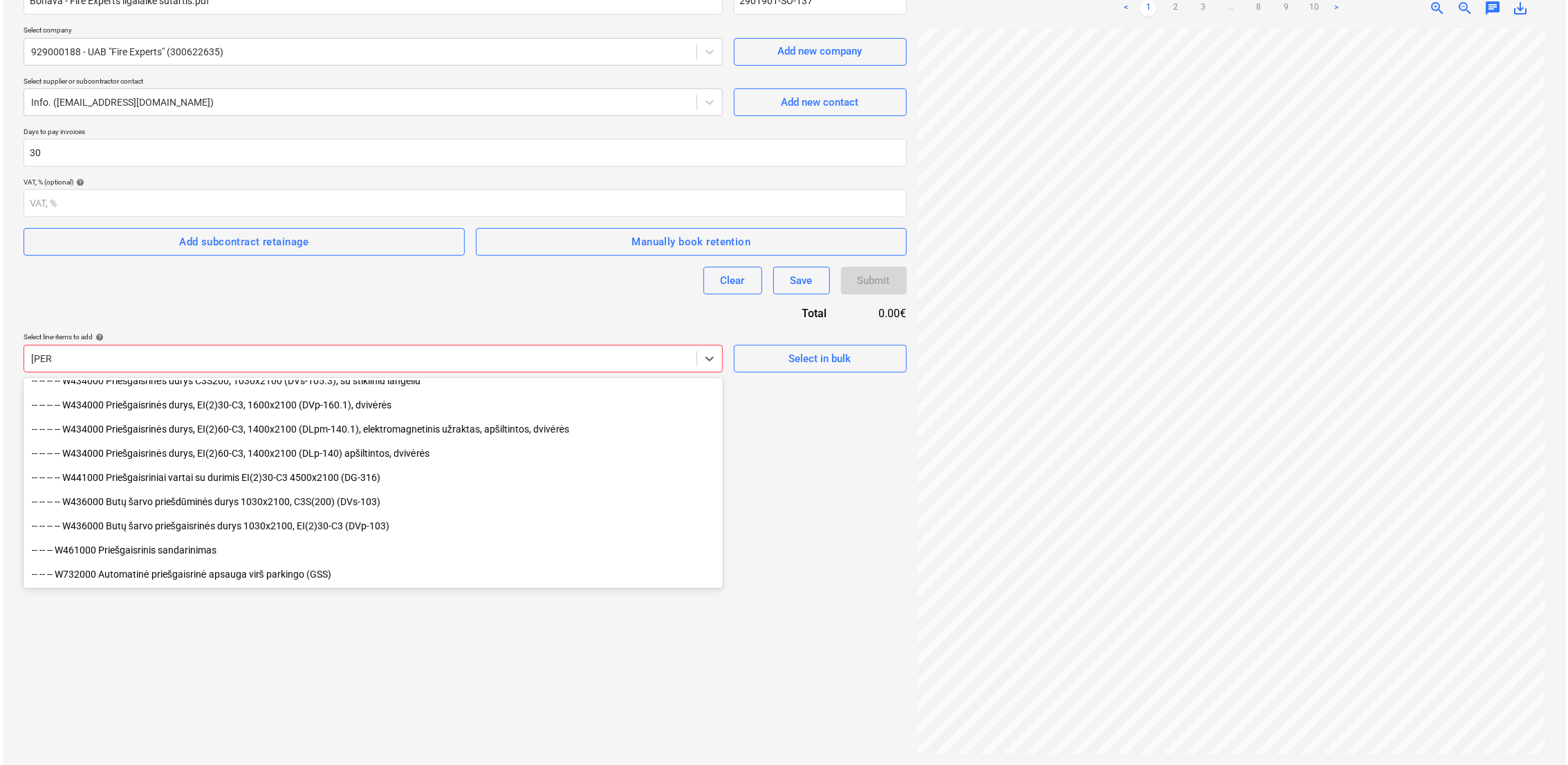
scroll to position [277, 0]
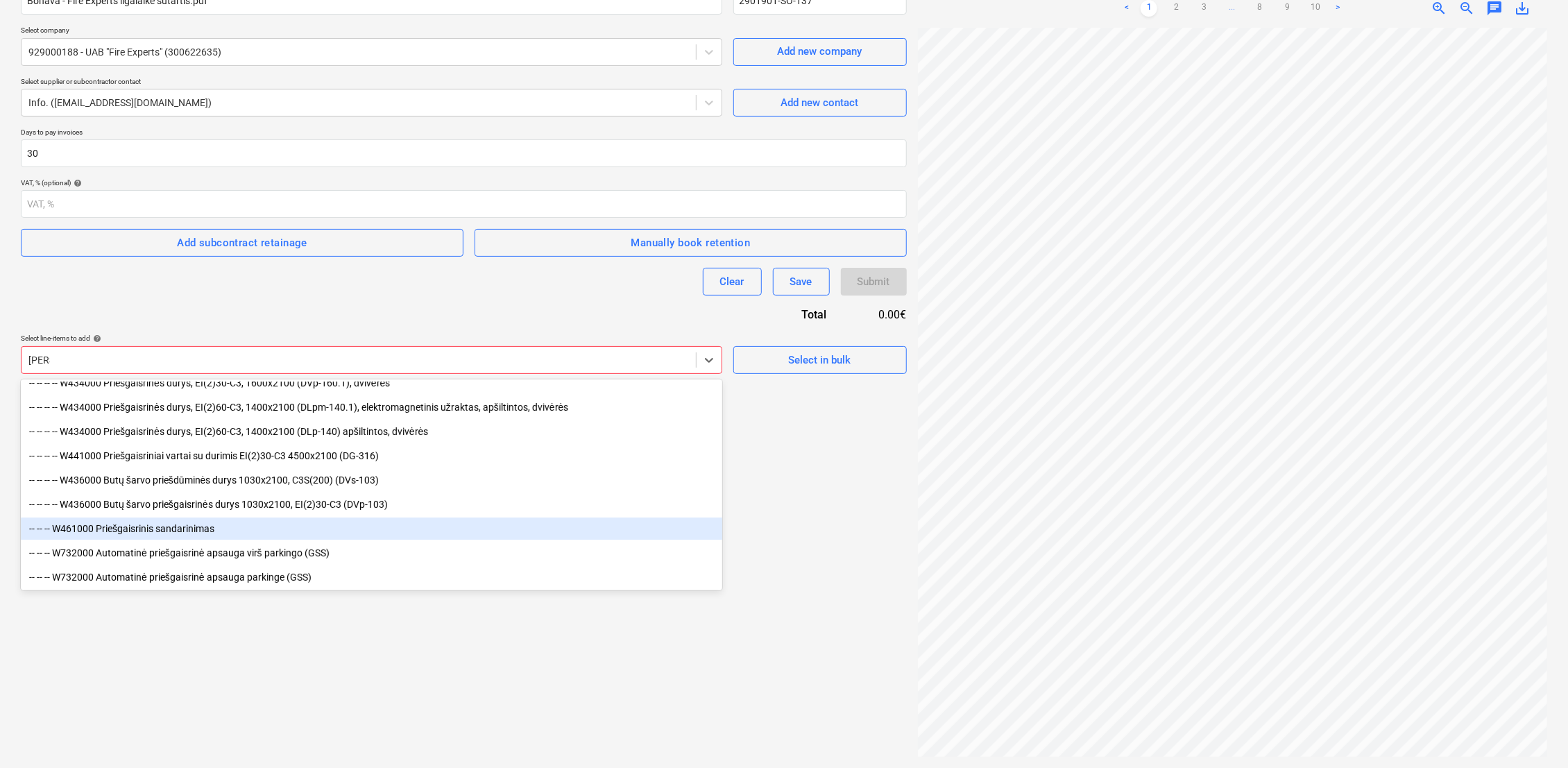
click at [107, 527] on div "-- -- -- W461000 Priešgaisrinis sandarinimas" at bounding box center [371, 528] width 701 height 22
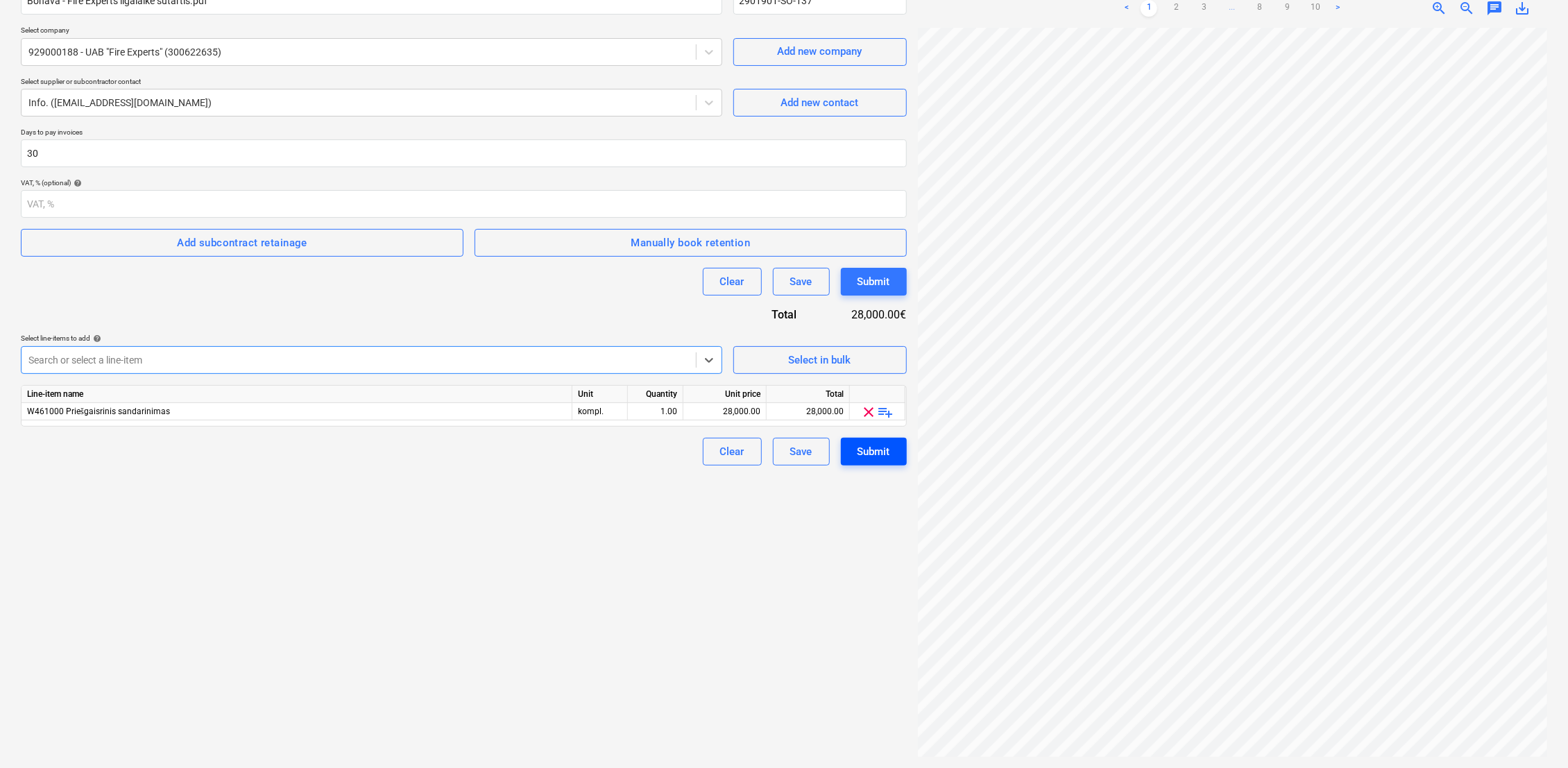
click at [887, 452] on div "Submit" at bounding box center [874, 452] width 33 height 18
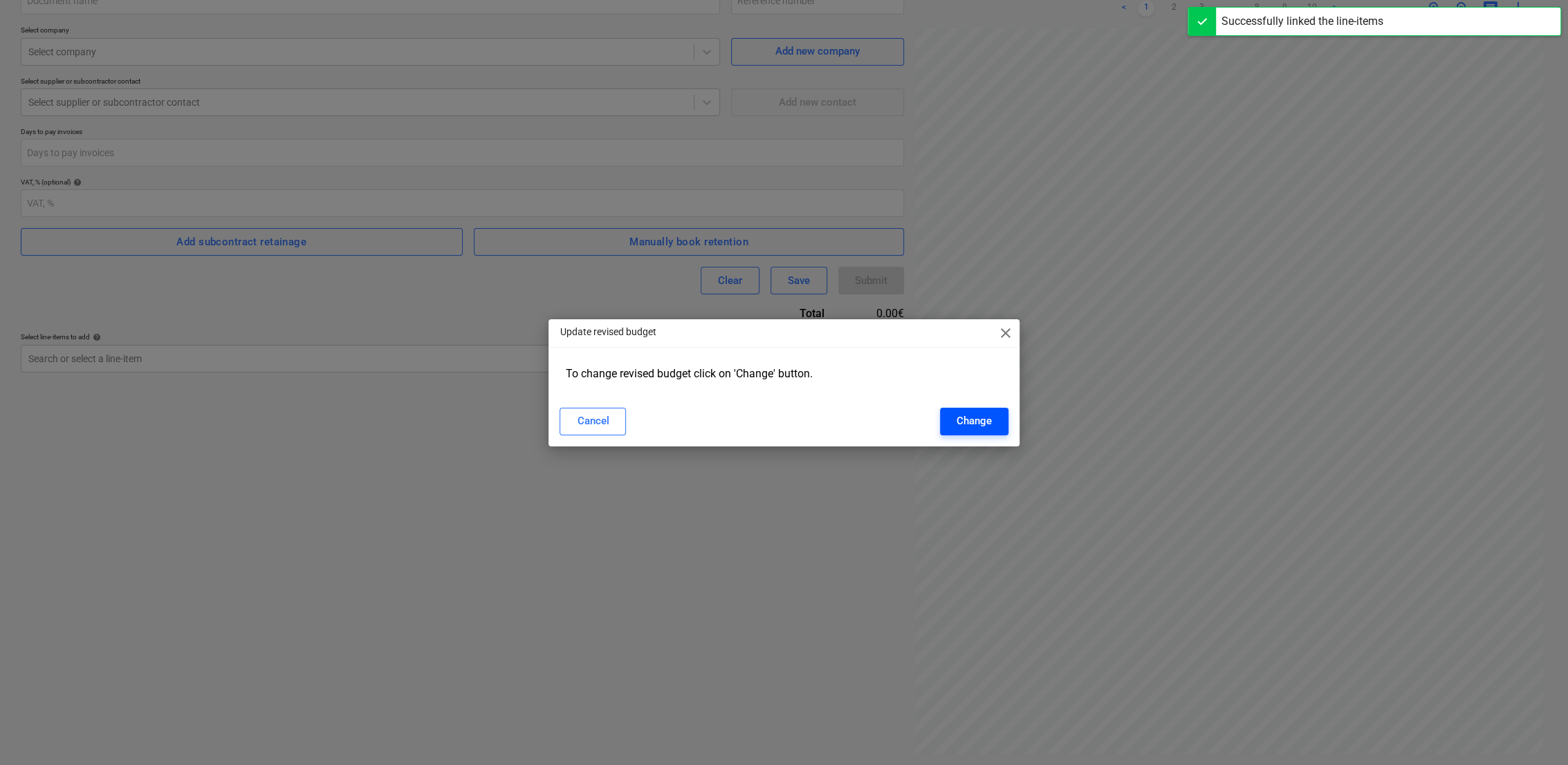
click at [997, 425] on button "Change" at bounding box center [973, 421] width 68 height 28
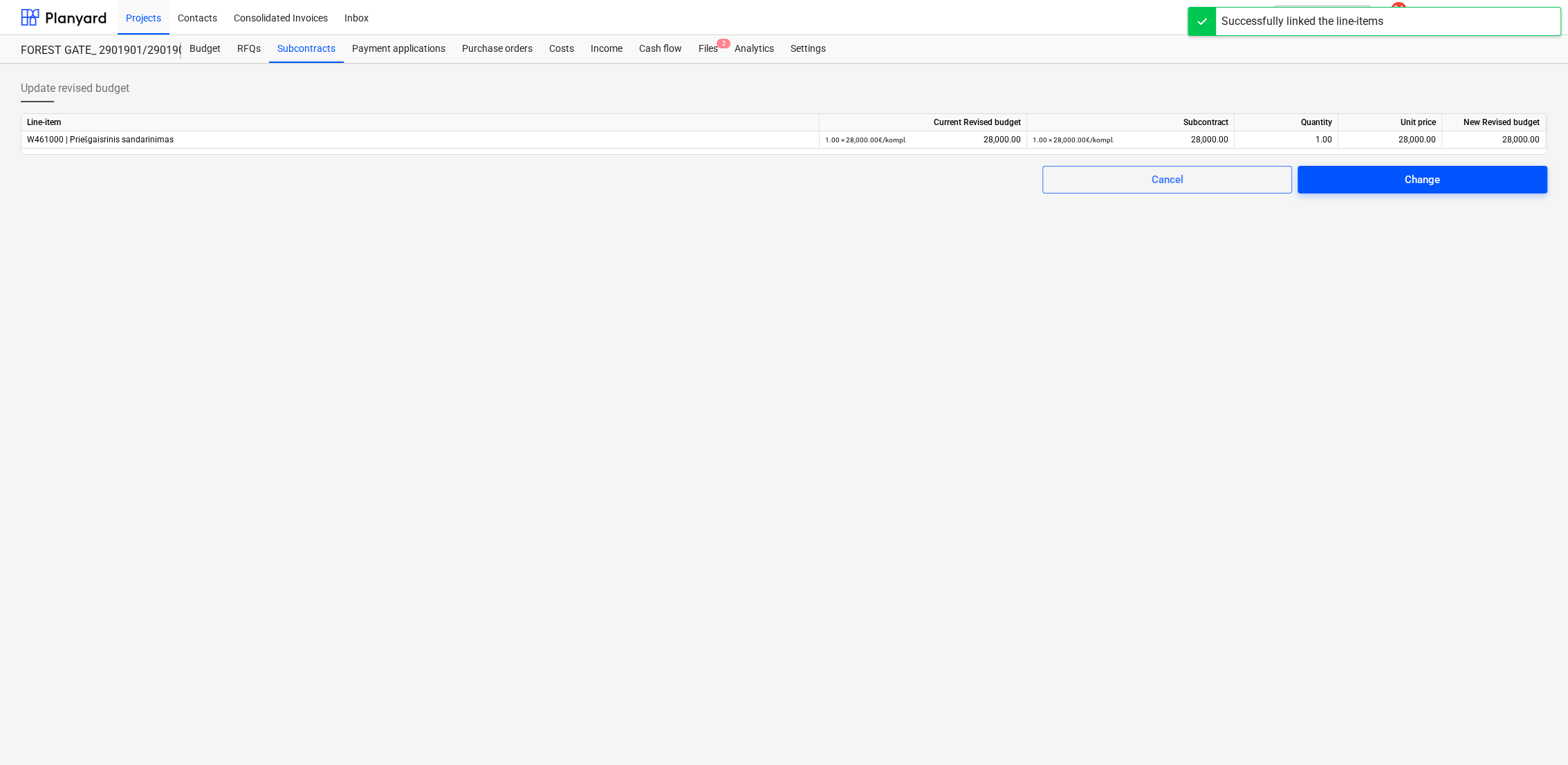
click at [1485, 177] on span "Change" at bounding box center [1422, 179] width 217 height 18
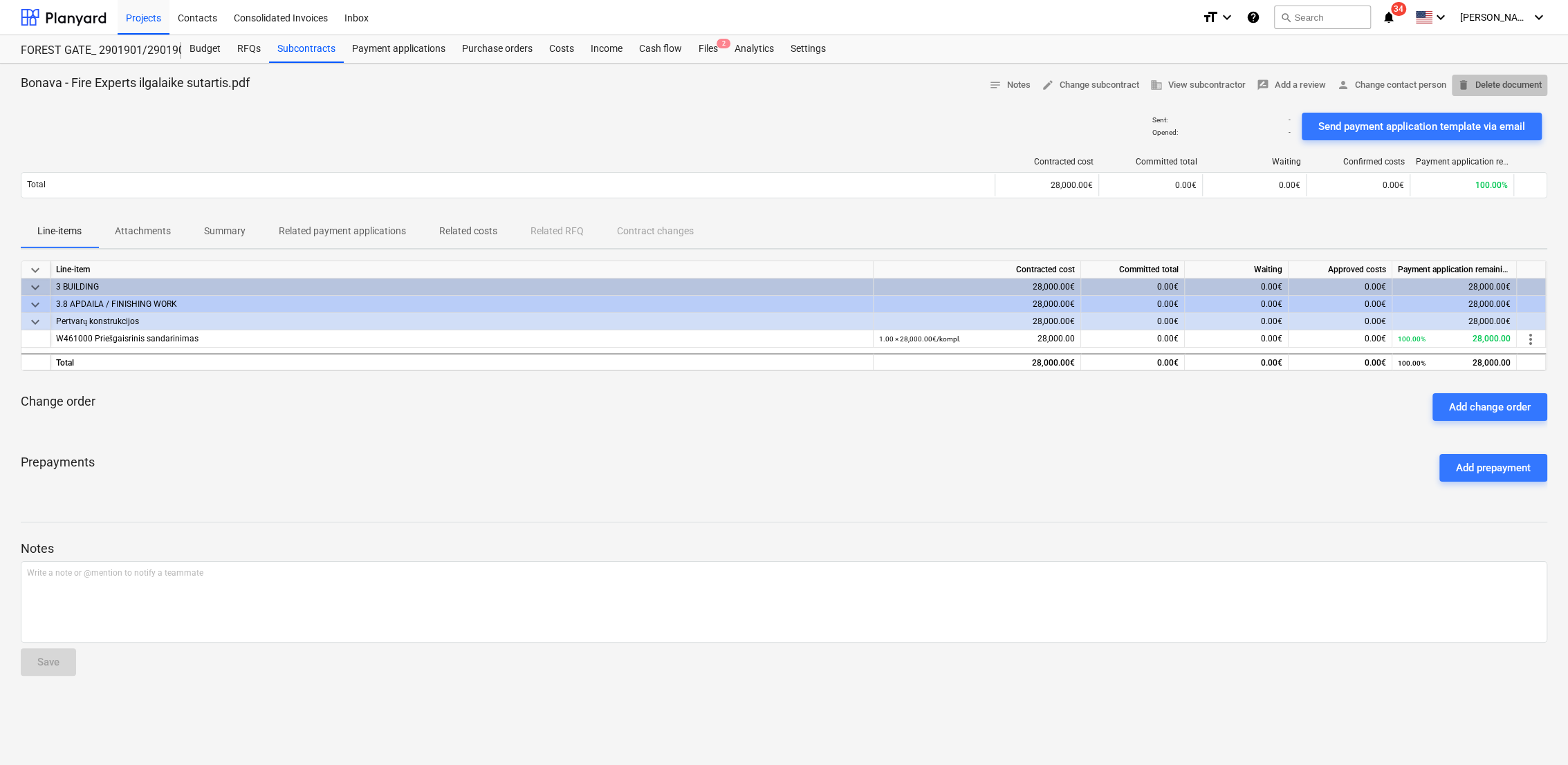
click at [1532, 81] on span "delete Delete document" at bounding box center [1500, 85] width 85 height 16
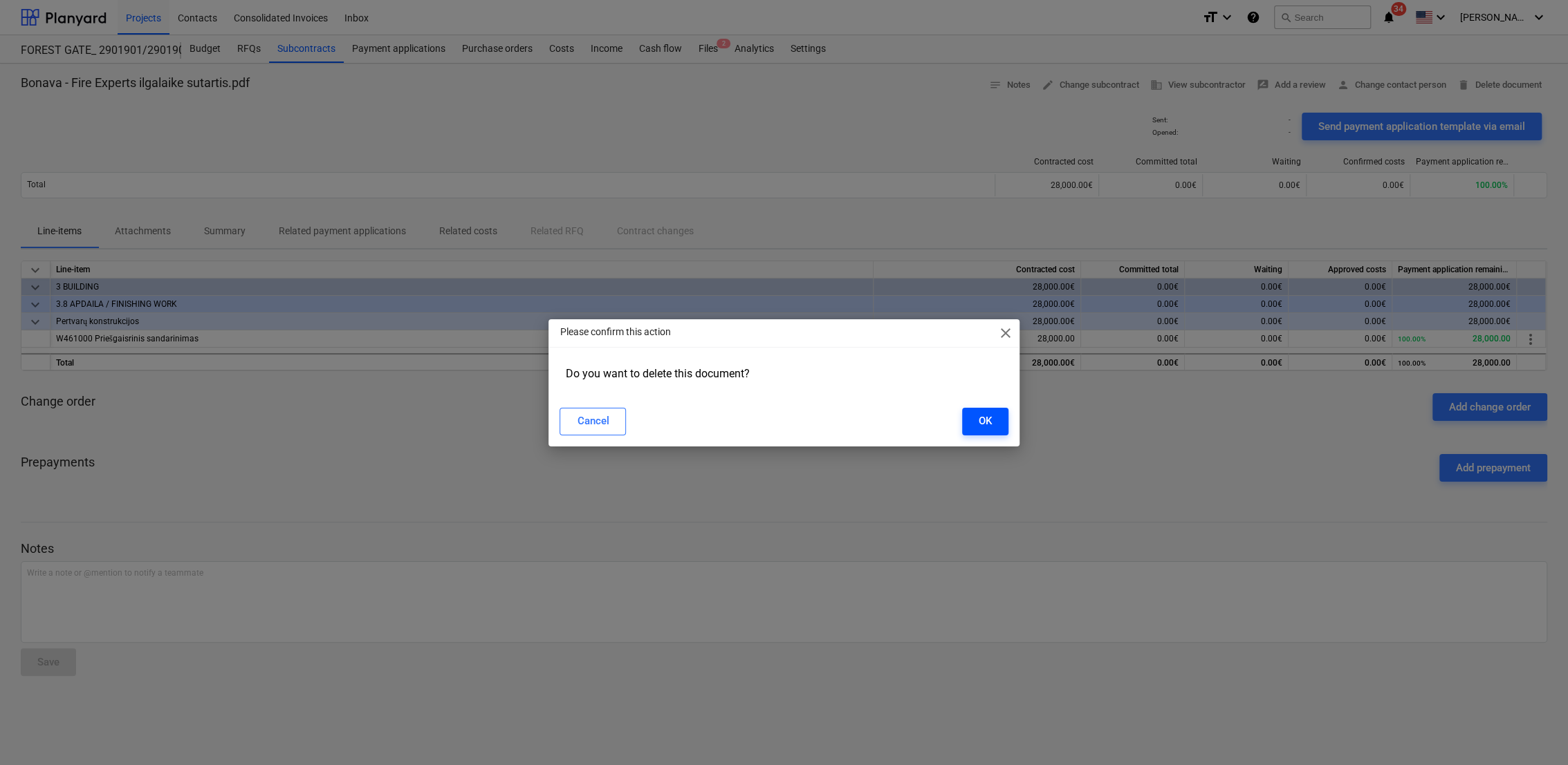
click at [968, 414] on button "OK" at bounding box center [985, 421] width 46 height 28
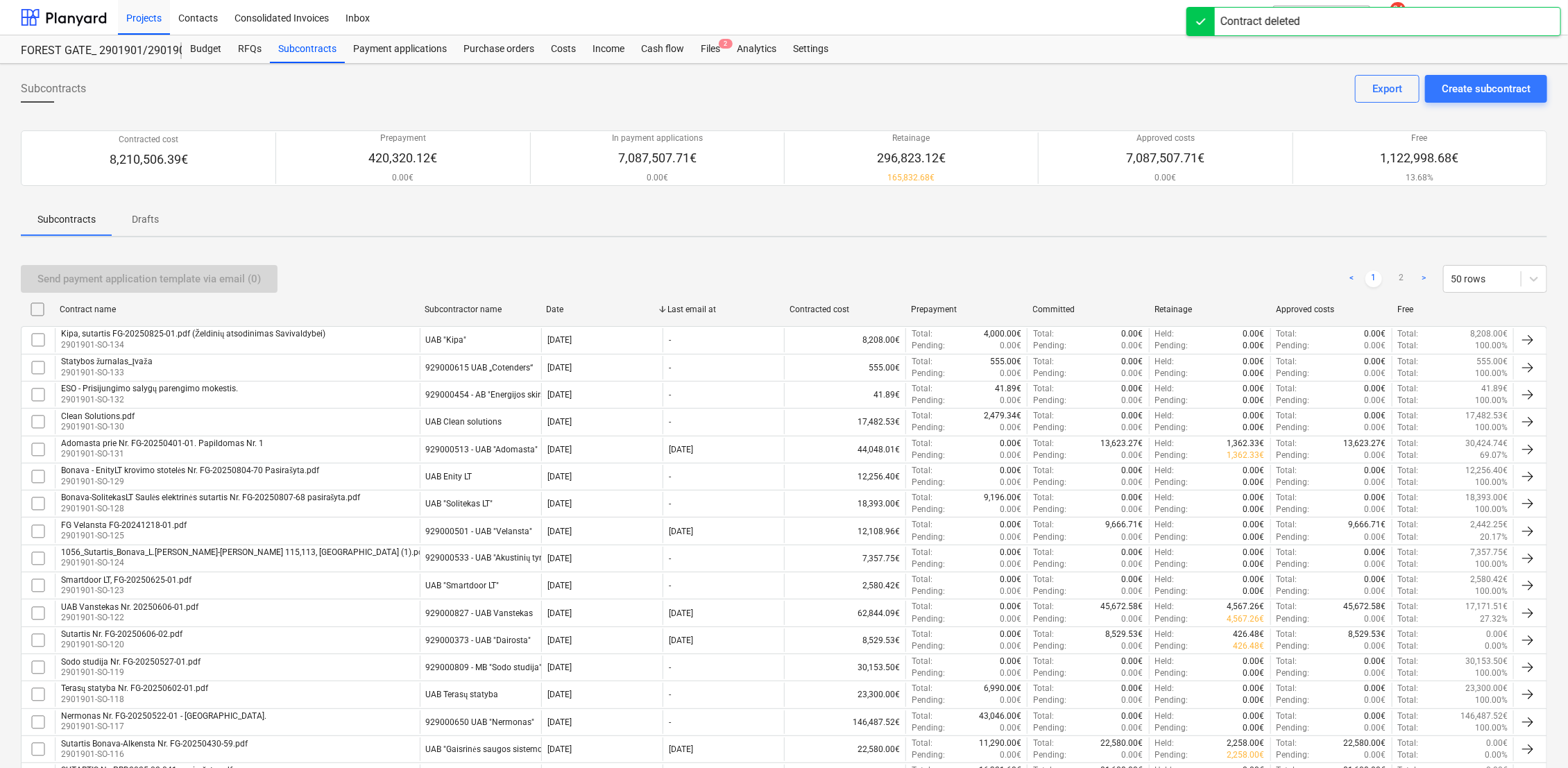
click at [710, 50] on div "Files 2" at bounding box center [710, 49] width 36 height 28
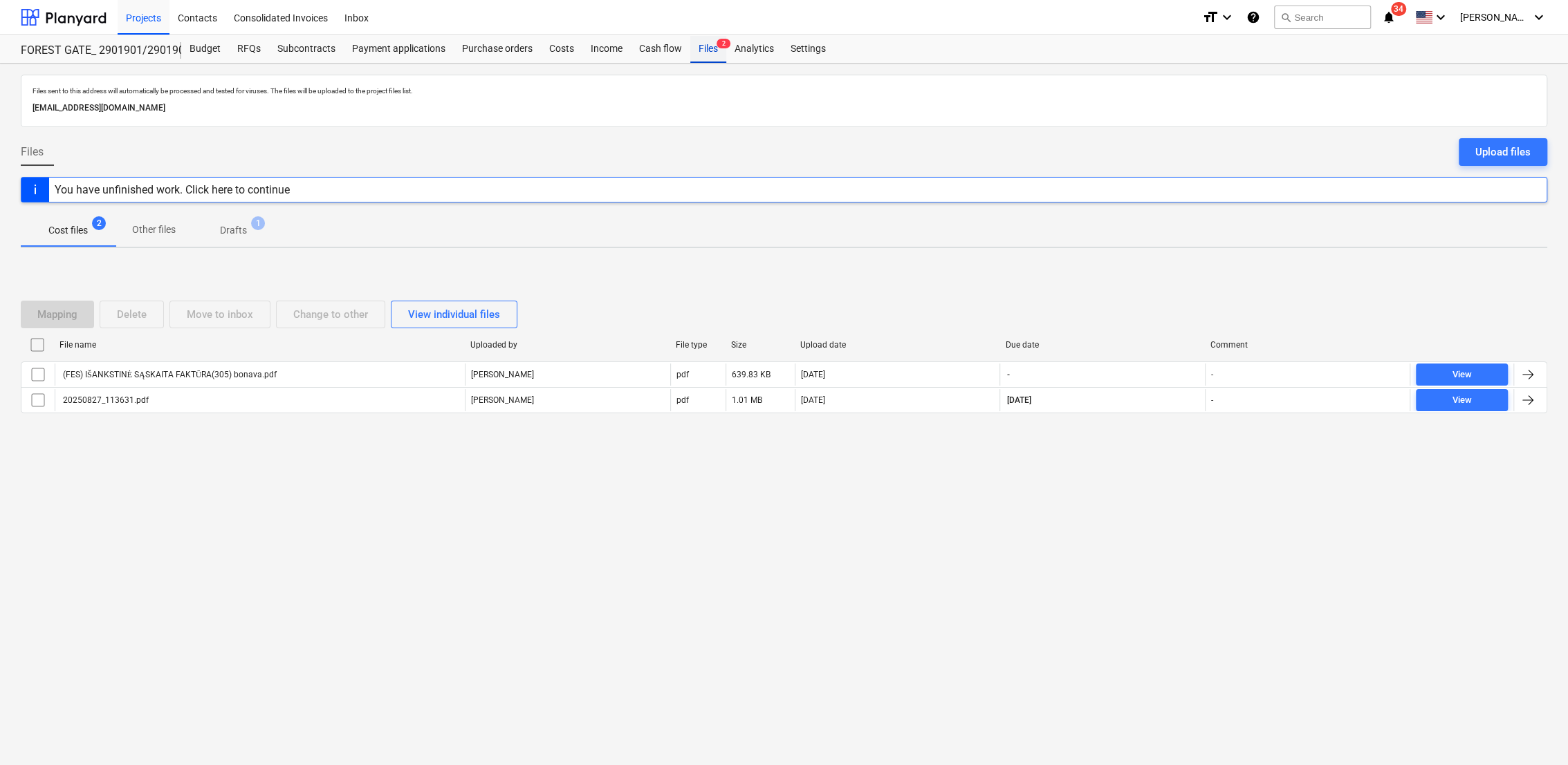
click at [704, 52] on div "Files 2" at bounding box center [707, 49] width 36 height 28
click at [703, 51] on div "Files 2" at bounding box center [707, 49] width 36 height 28
click at [230, 231] on p "Drafts" at bounding box center [233, 230] width 27 height 14
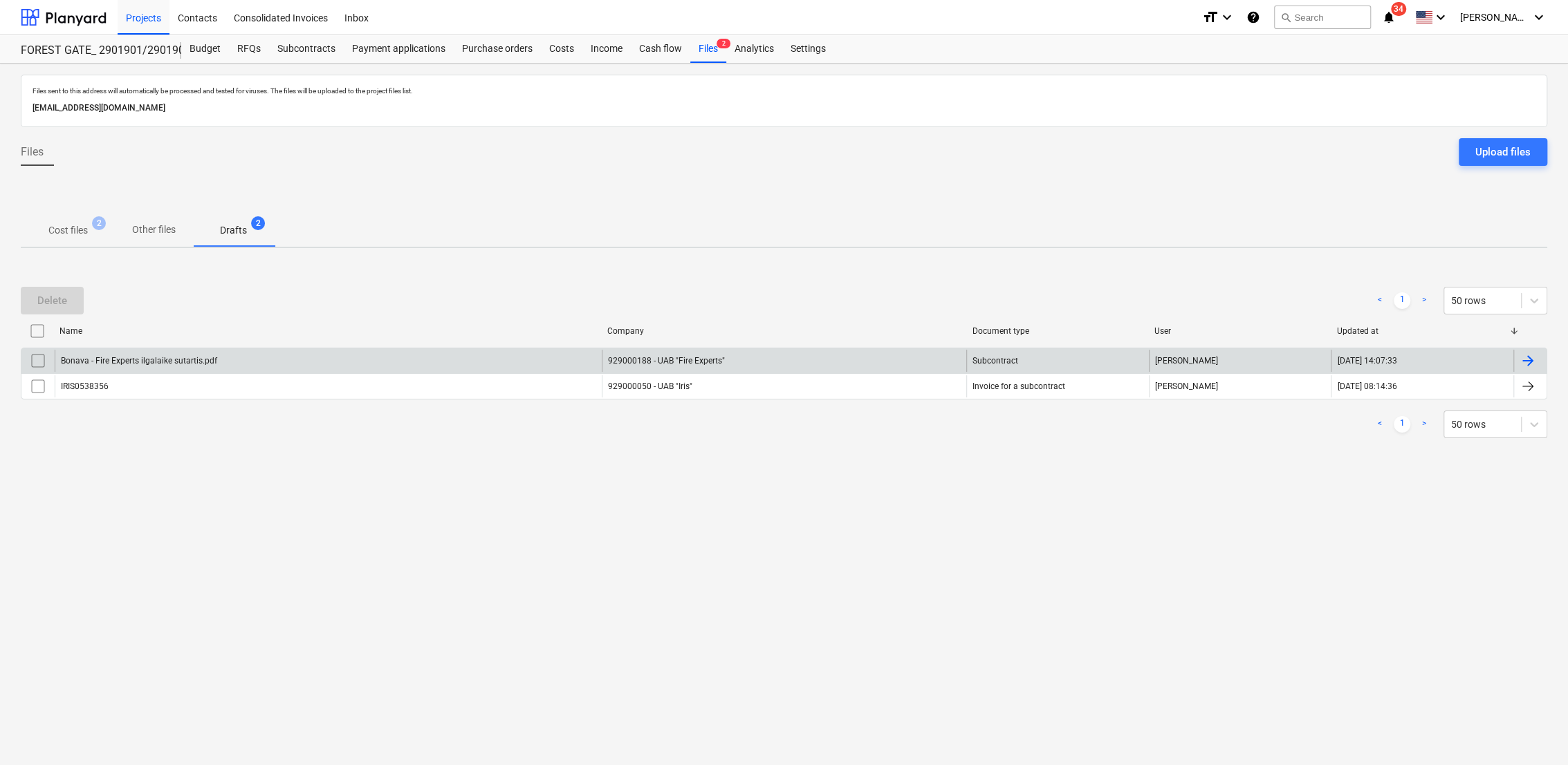
click at [1523, 363] on div at bounding box center [1527, 360] width 16 height 16
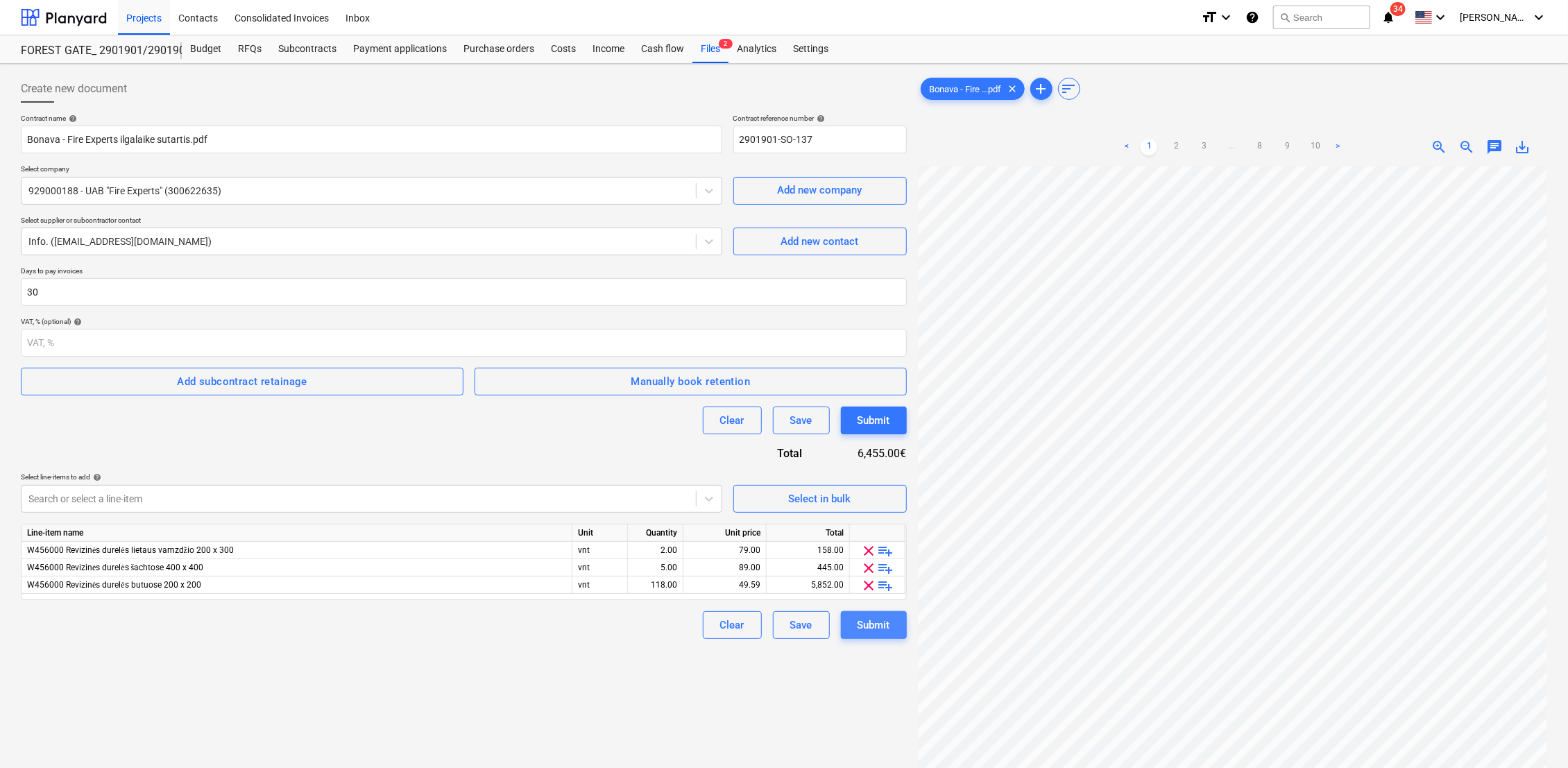
click at [871, 629] on div "Submit" at bounding box center [874, 625] width 33 height 18
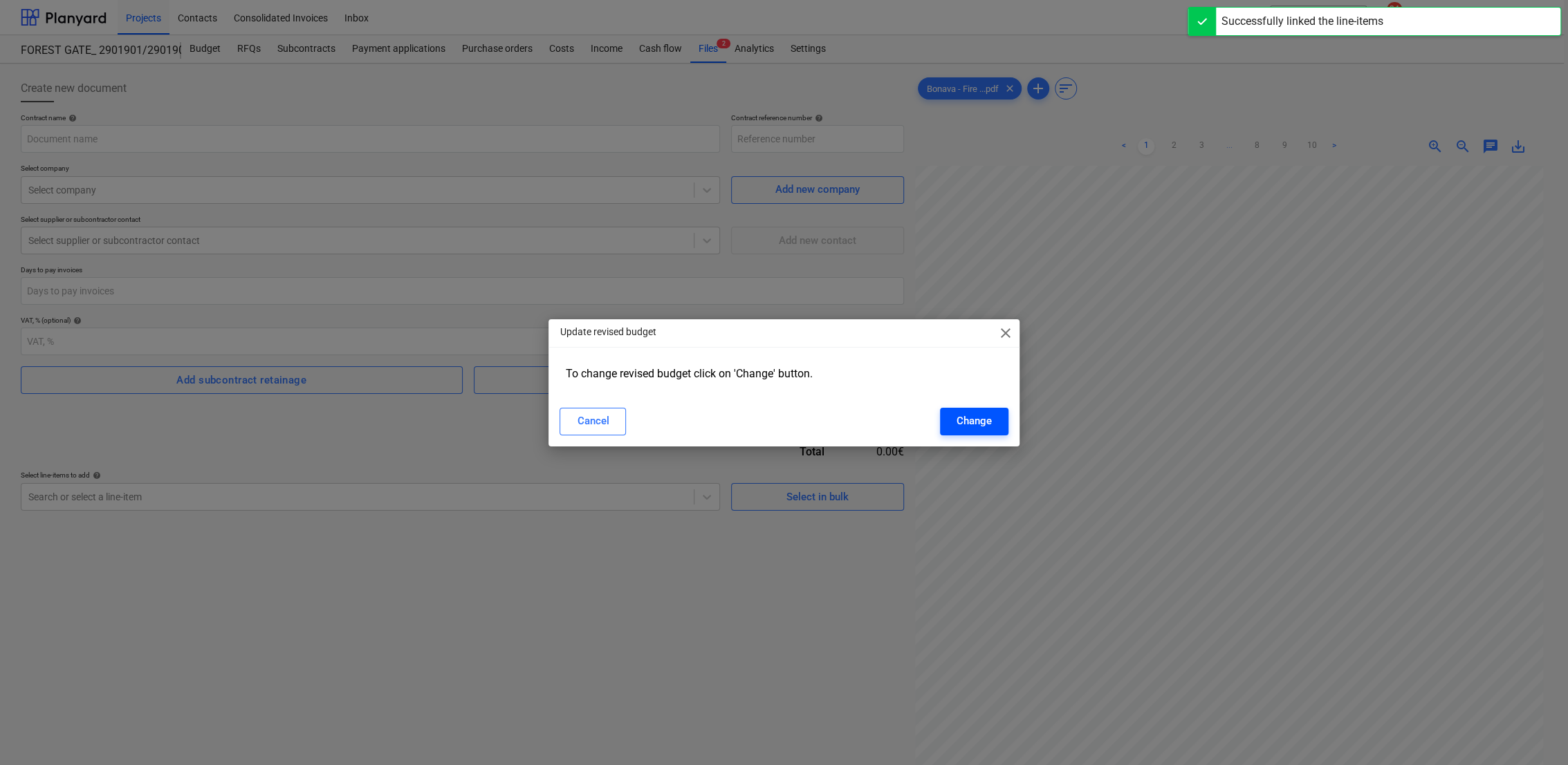
click at [955, 429] on button "Change" at bounding box center [973, 421] width 68 height 28
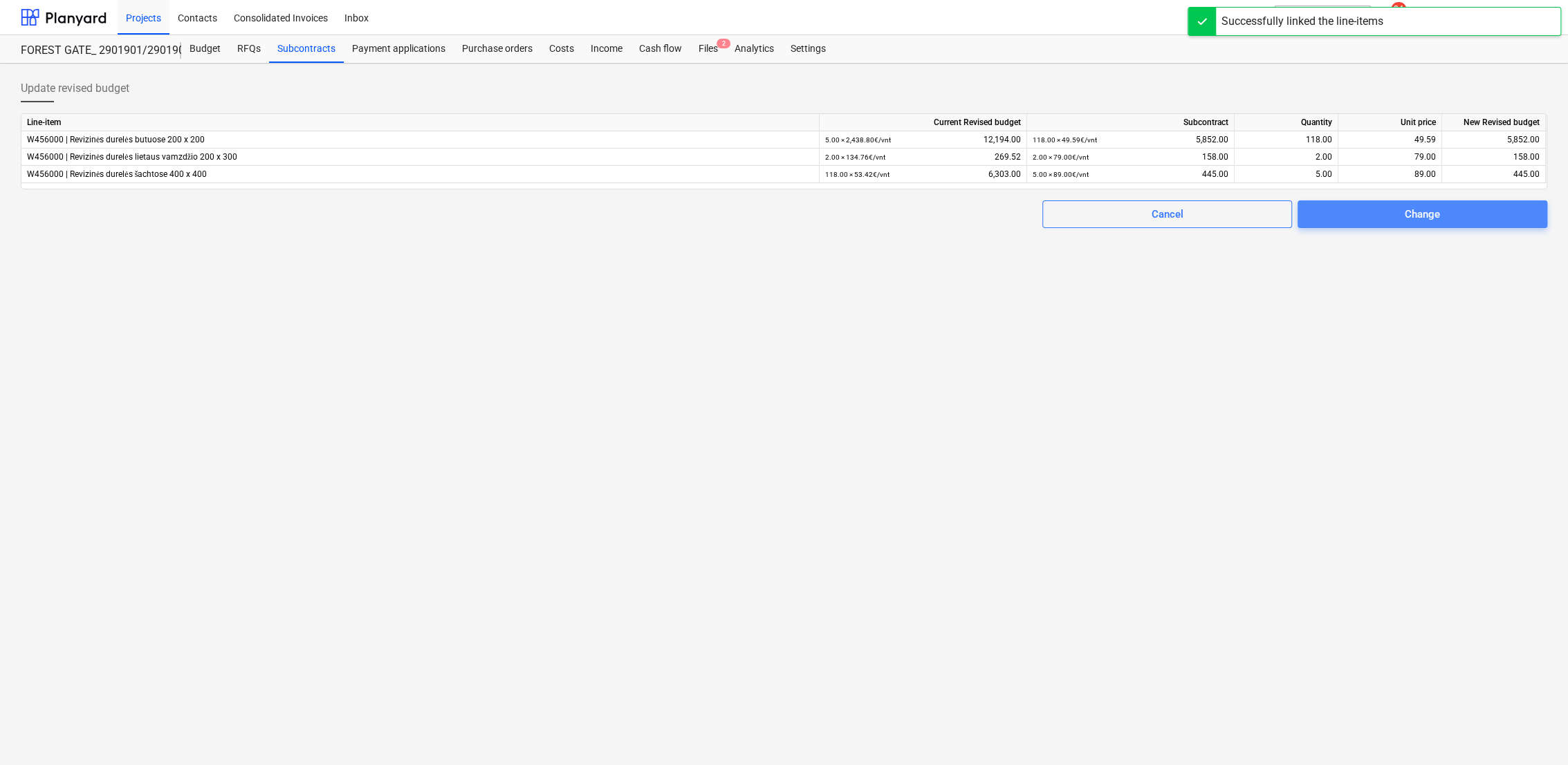
click at [1500, 217] on span "Change" at bounding box center [1422, 214] width 217 height 18
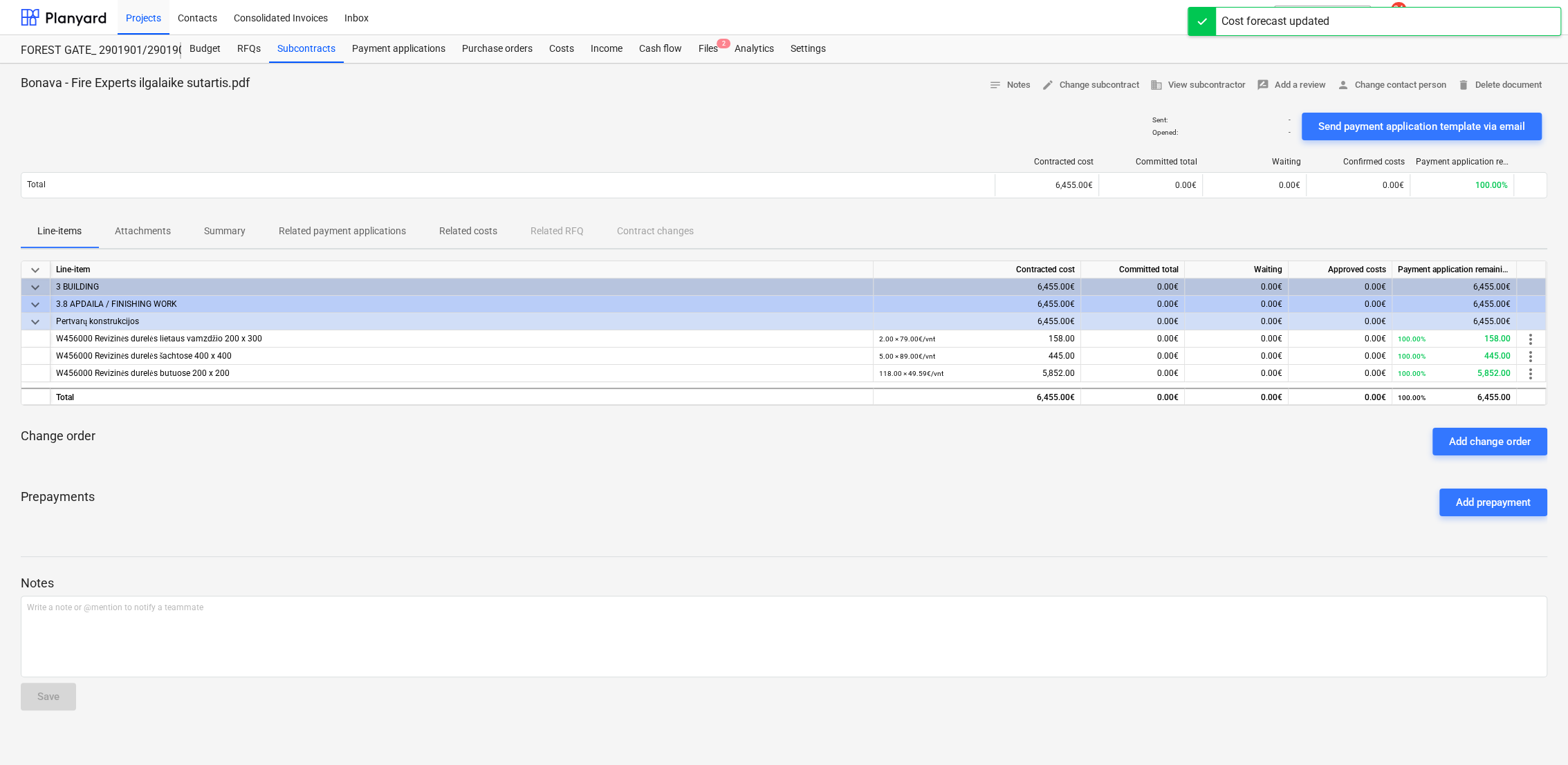
click at [1500, 217] on div "Line-items Attachments Summary Related payment applications Related costs Relat…" at bounding box center [784, 231] width 1526 height 33
click at [1482, 505] on div "Add prepayment" at bounding box center [1492, 502] width 74 height 18
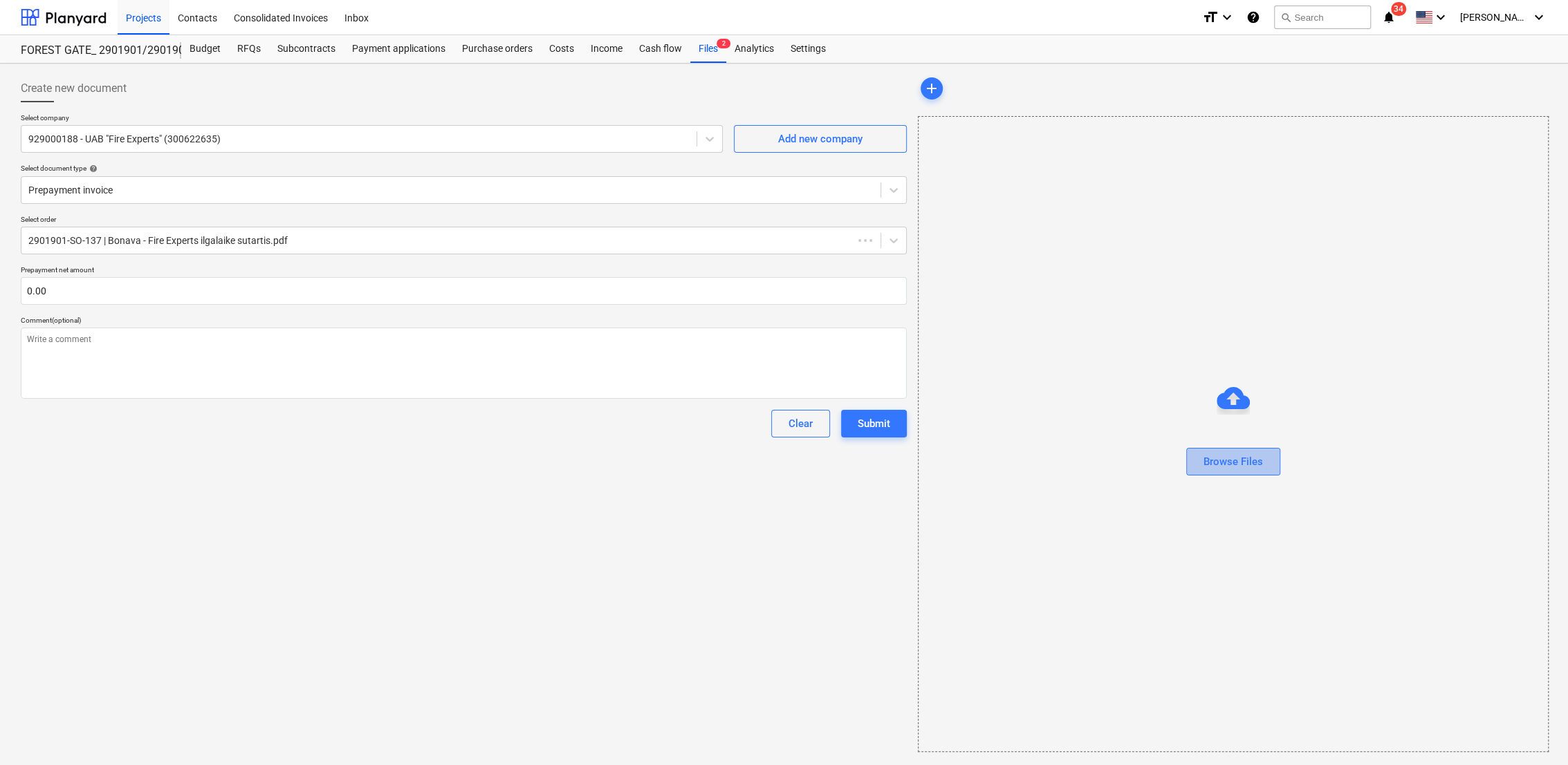
click at [1220, 457] on div "Browse Files" at bounding box center [1233, 462] width 60 height 18
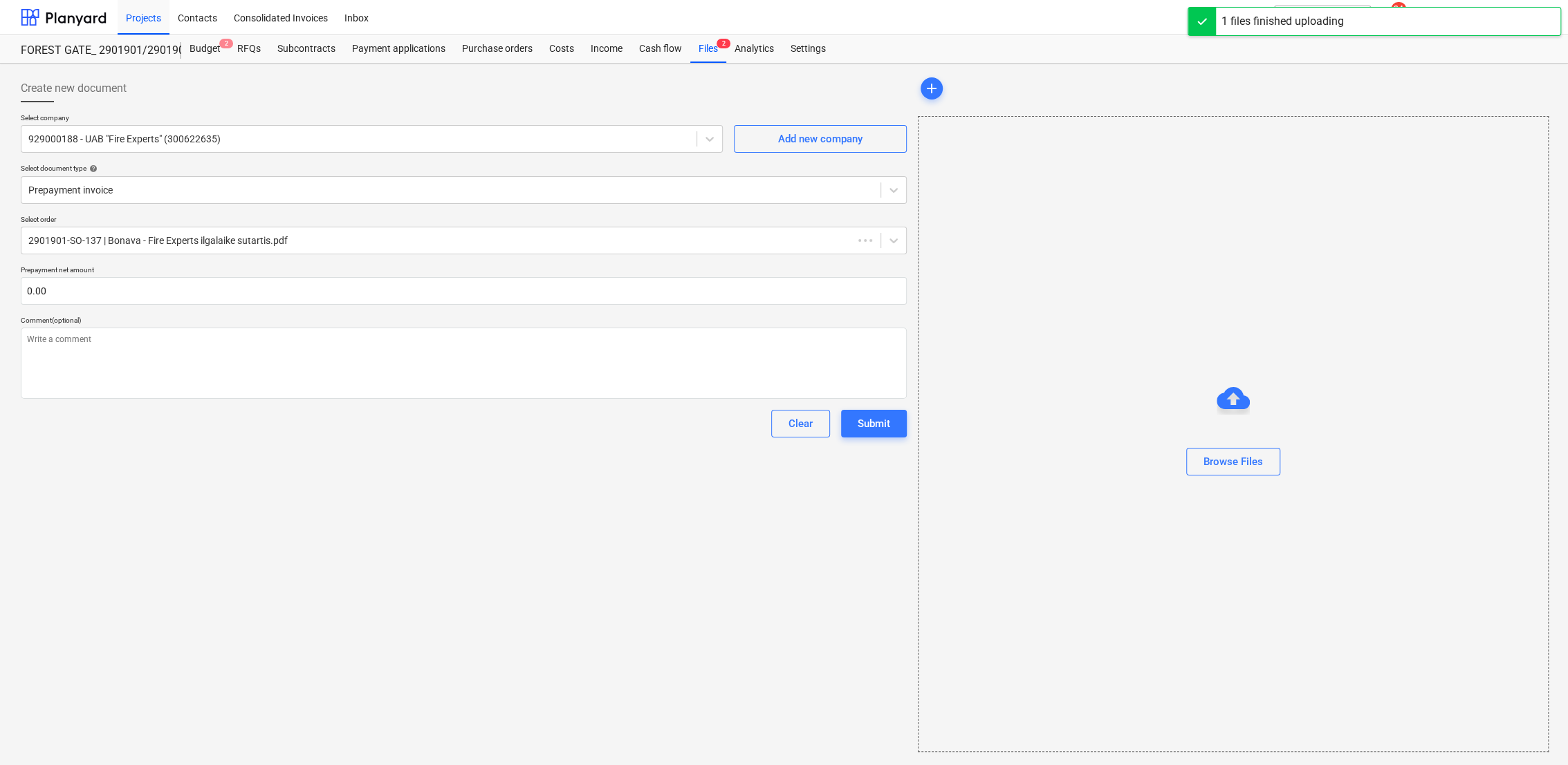
type textarea "x"
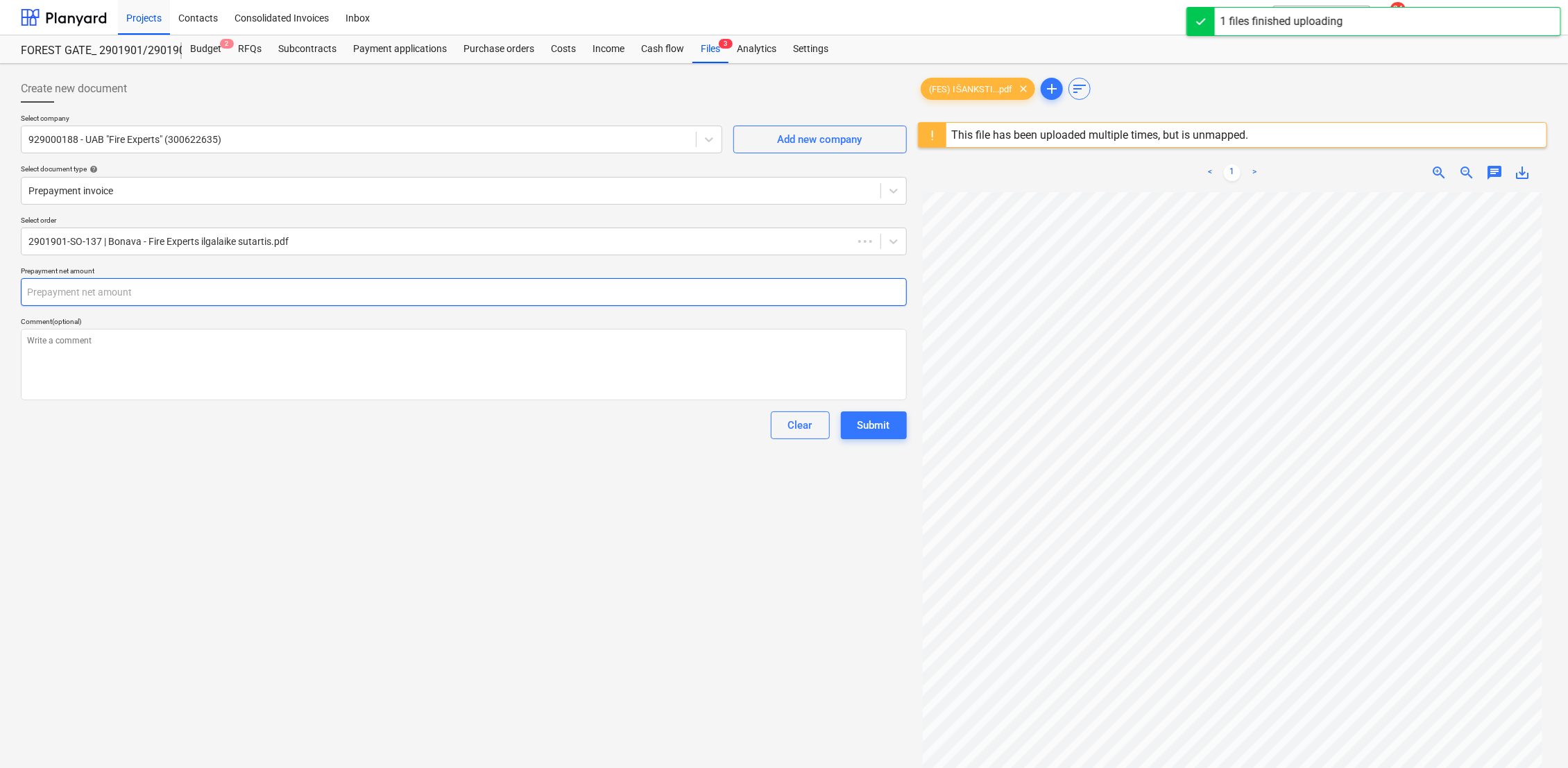
click at [239, 284] on input "text" at bounding box center [464, 292] width 886 height 28
type textarea "x"
type input "6"
type textarea "x"
type input "64"
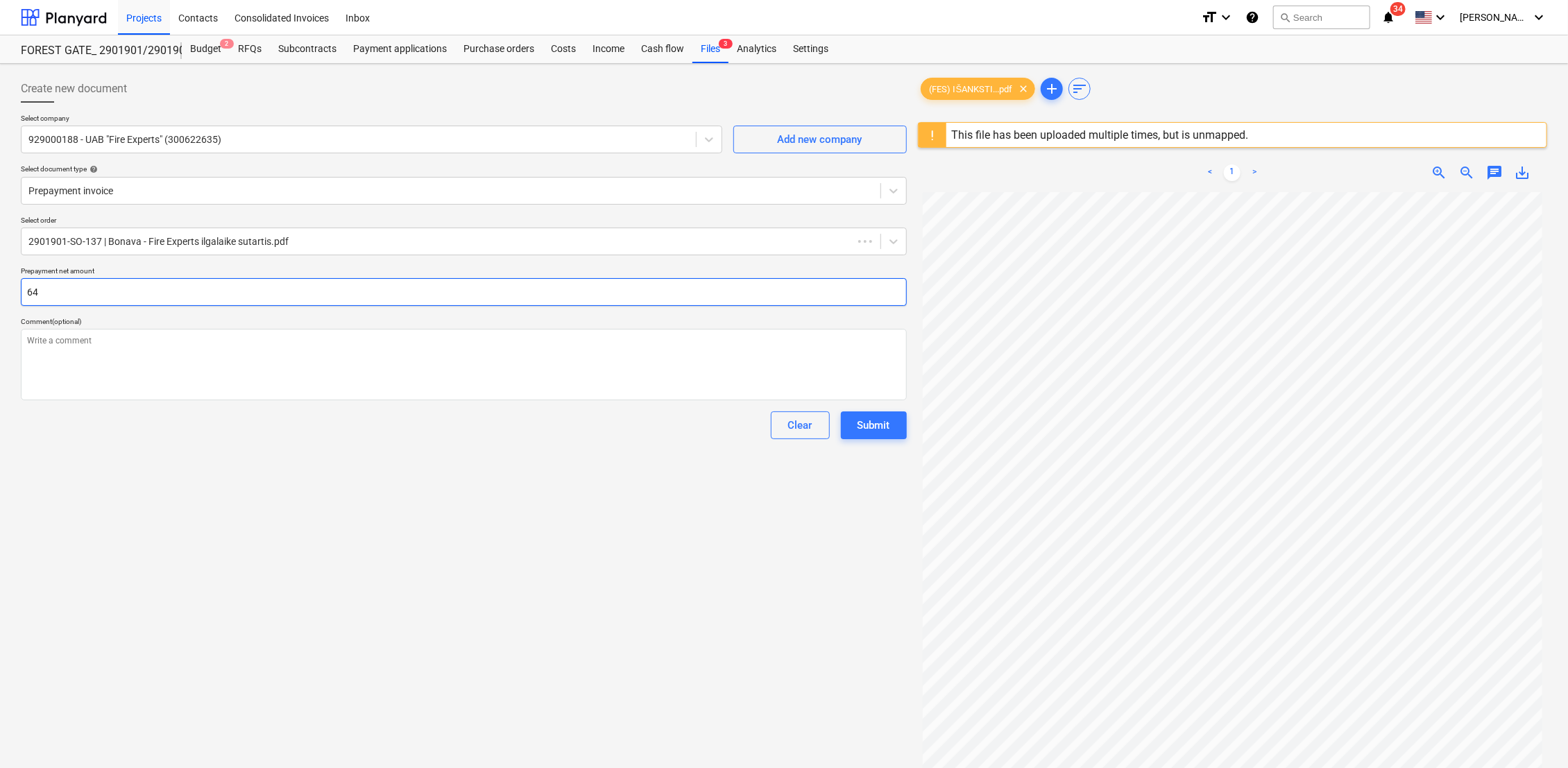
type textarea "x"
type input "645"
type textarea "x"
type input "6455"
type textarea "x"
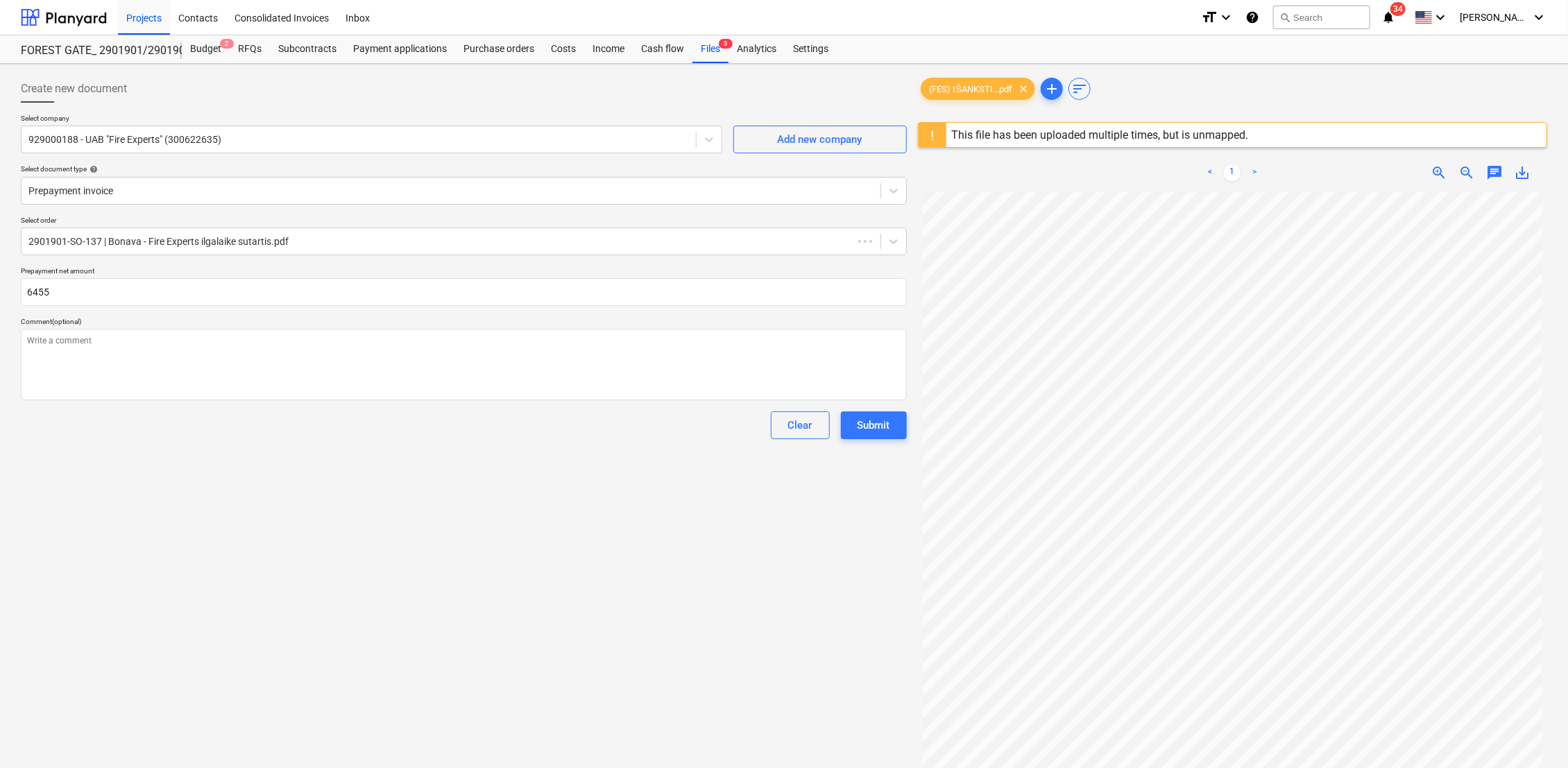
type input "6,455.00"
click at [528, 603] on div "Create new document Select company 929000188 - UAB "Fire Experts" (300622635) A…" at bounding box center [464, 498] width 897 height 858
click at [895, 428] on button "Submit" at bounding box center [874, 425] width 66 height 28
type textarea "x"
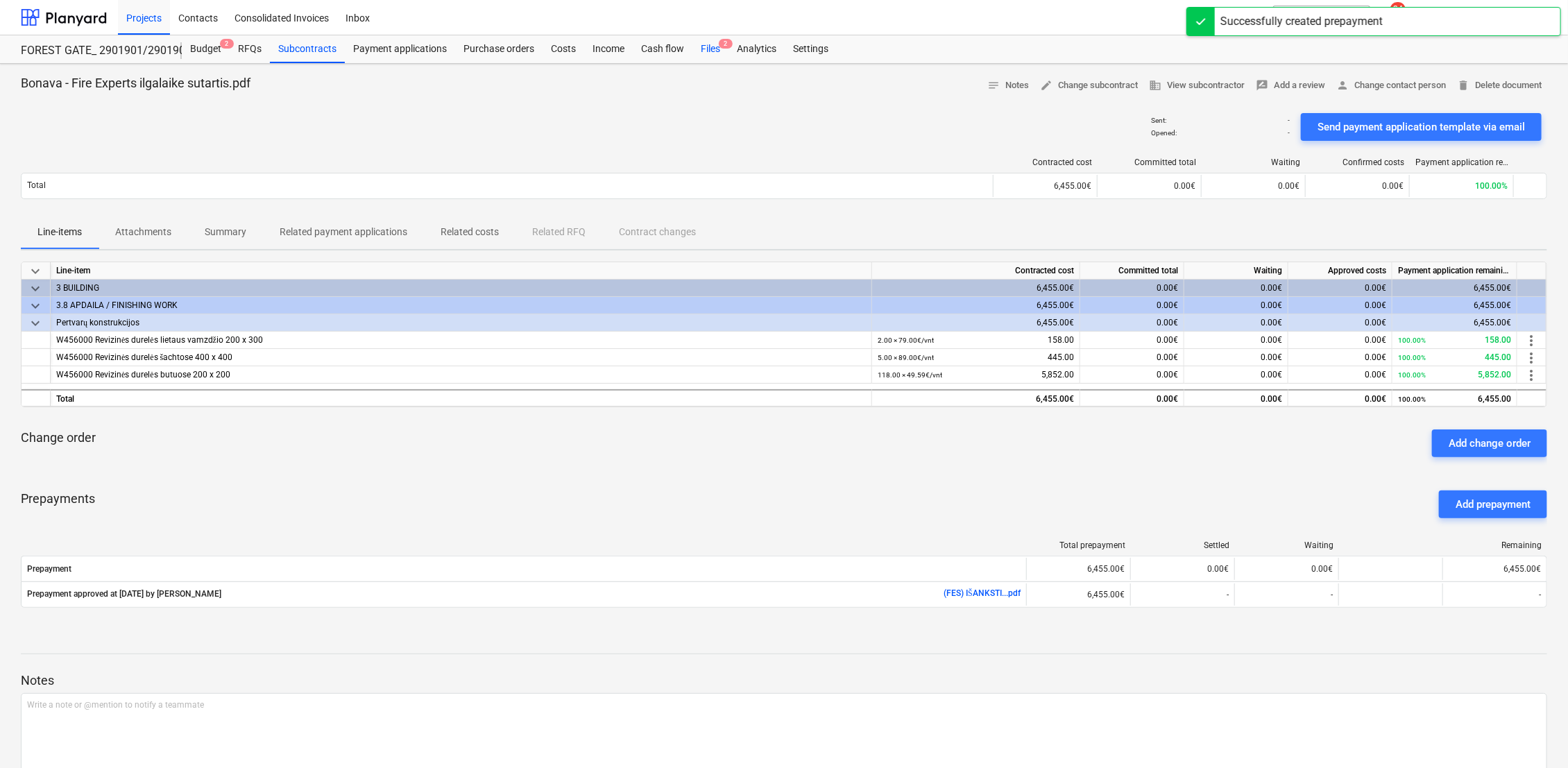
click at [705, 50] on div "Files 2" at bounding box center [710, 49] width 36 height 28
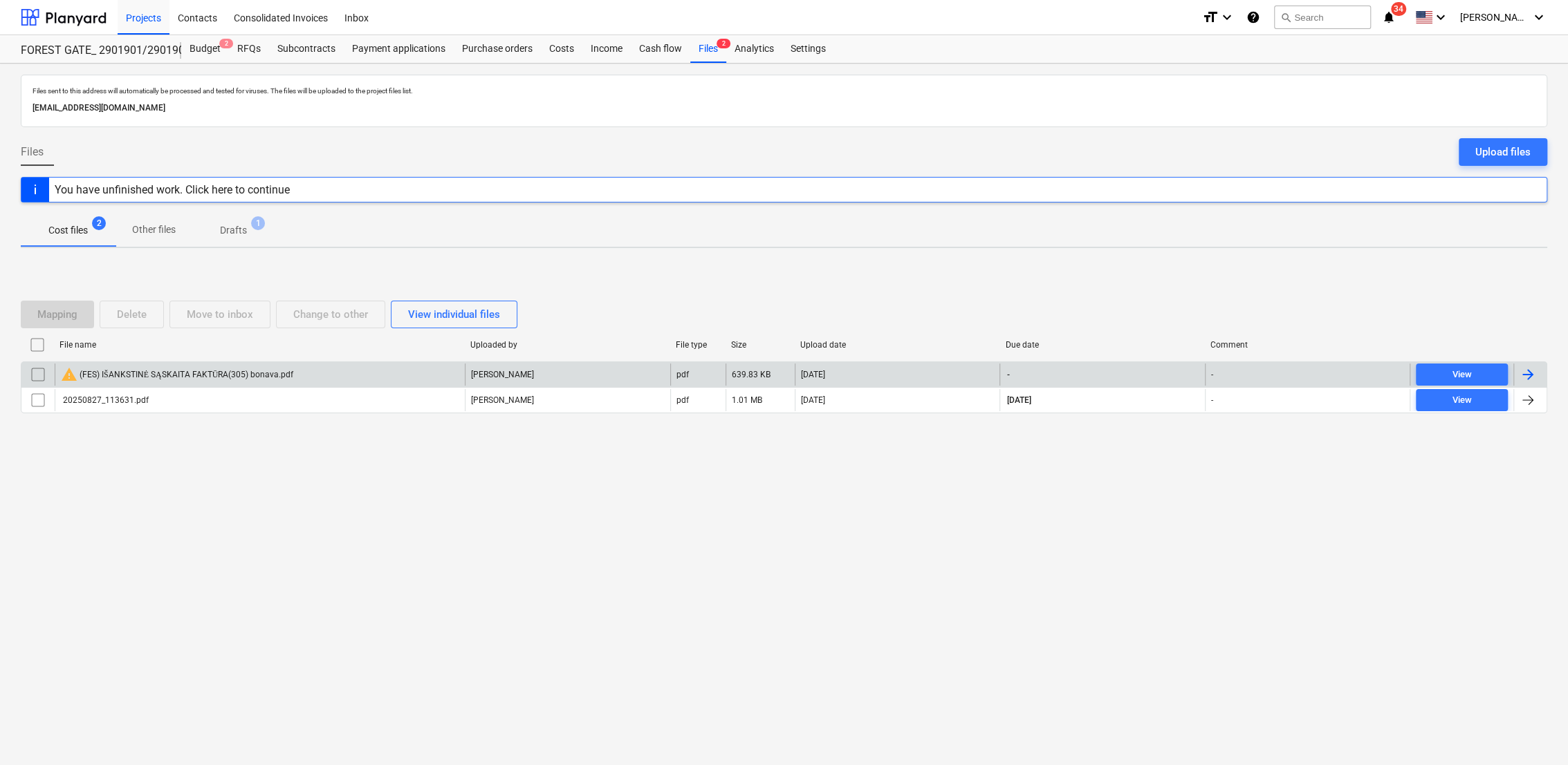
click at [28, 382] on input "checkbox" at bounding box center [38, 374] width 22 height 22
click at [144, 312] on div "Delete" at bounding box center [131, 314] width 30 height 18
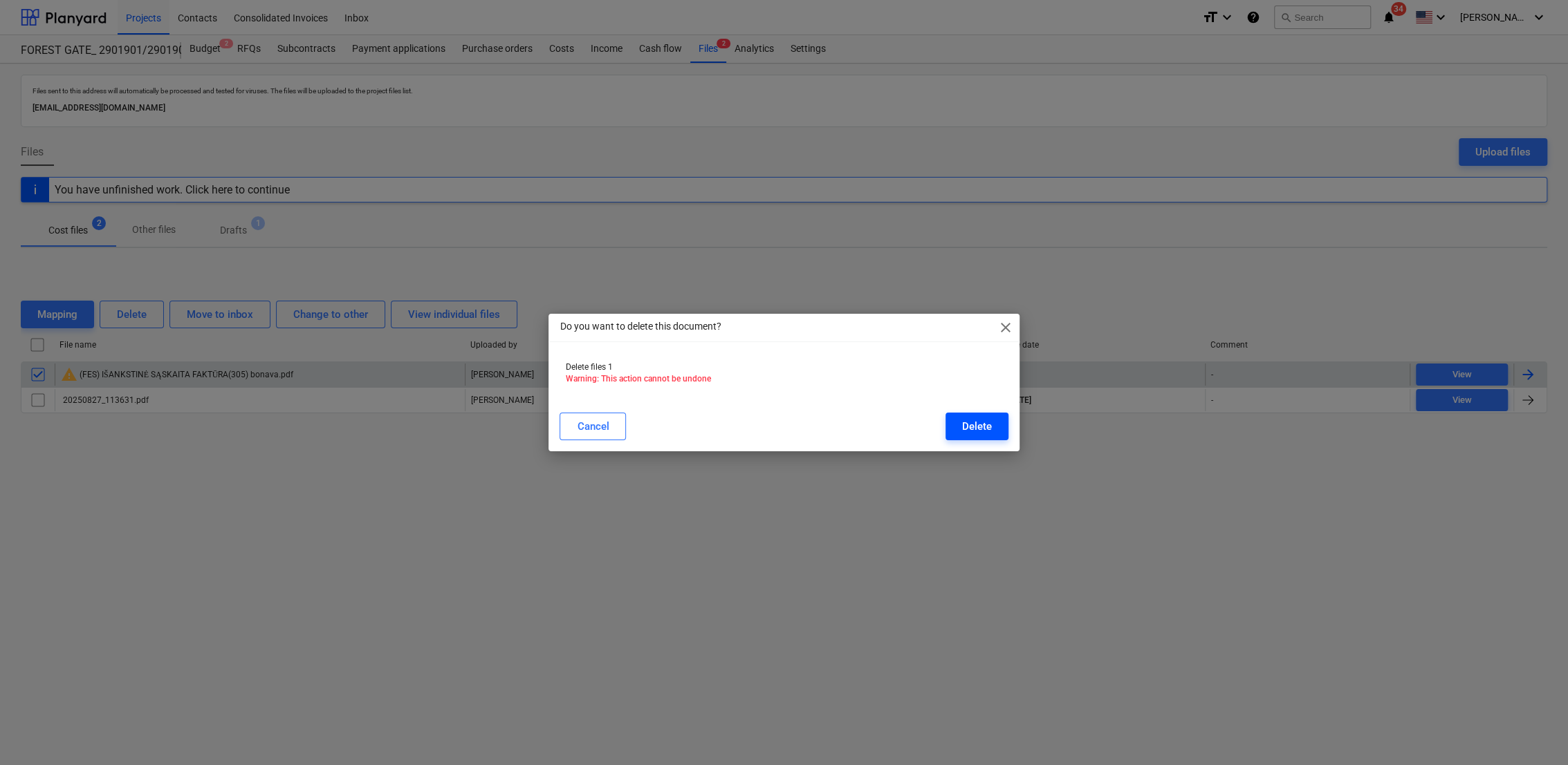
click at [1001, 412] on div "Cancel Delete" at bounding box center [784, 427] width 465 height 39
click at [990, 422] on div "Delete" at bounding box center [976, 426] width 30 height 18
